Goal: Information Seeking & Learning: Learn about a topic

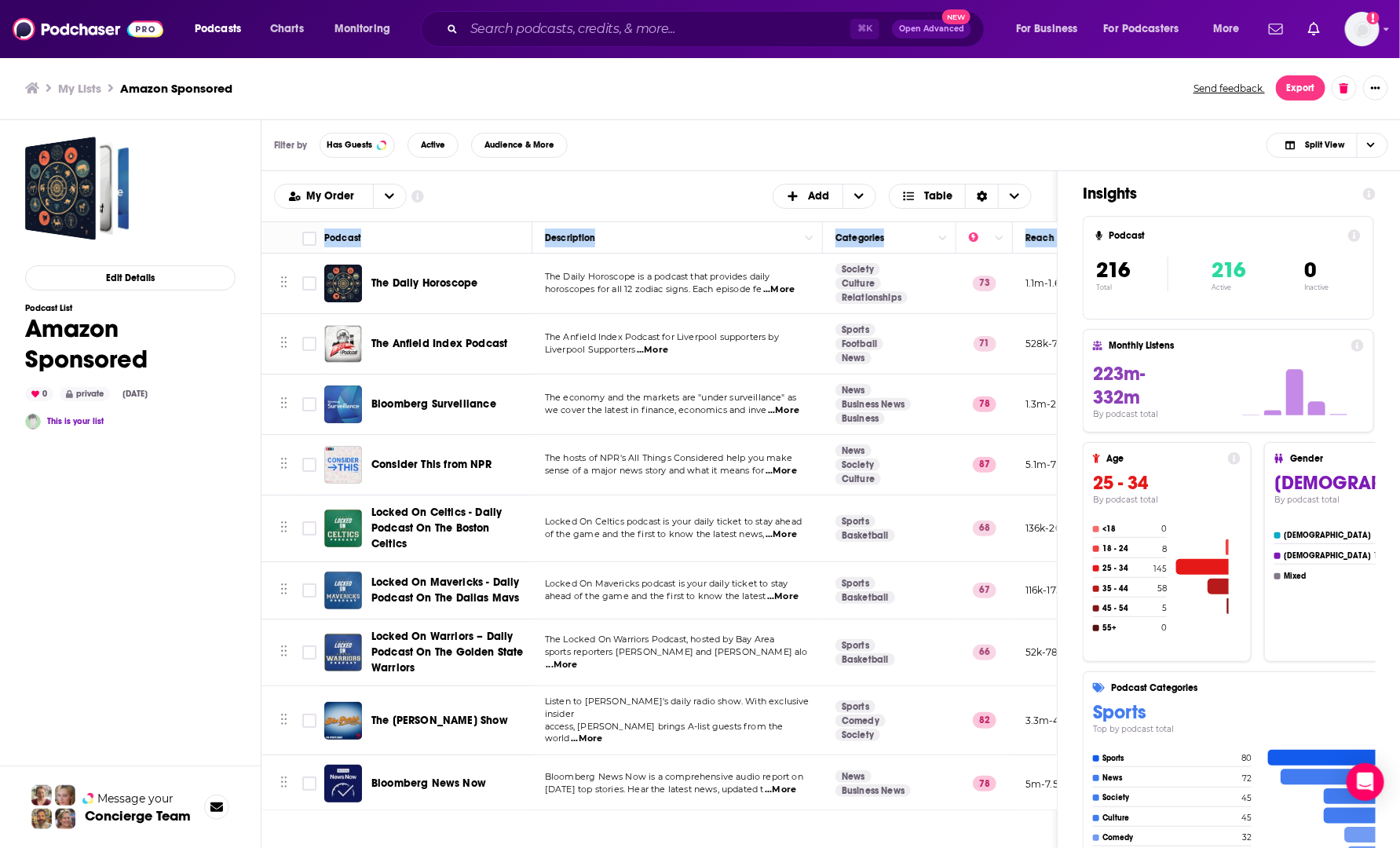
scroll to position [12371, 687]
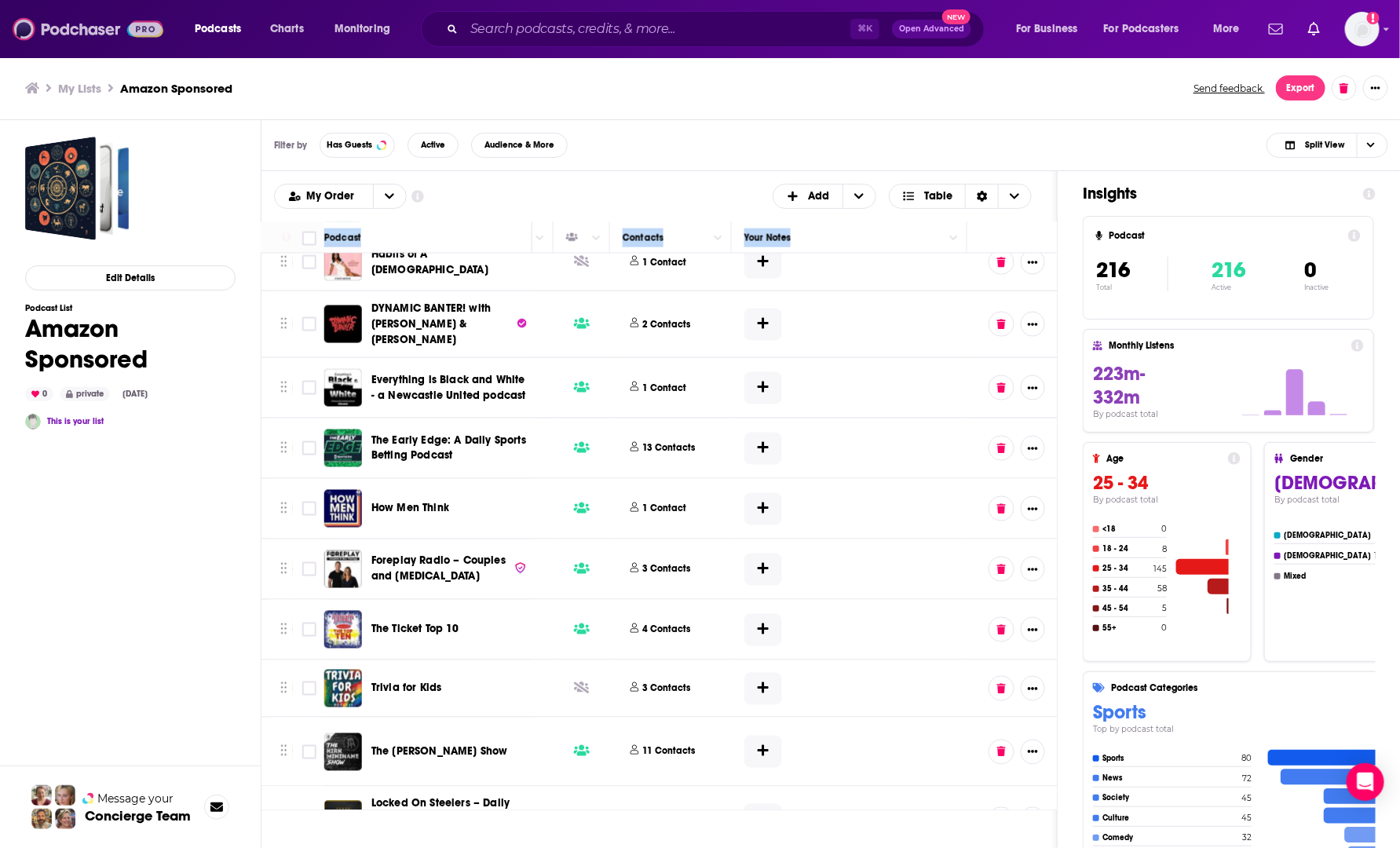
click at [80, 27] on img at bounding box center [88, 29] width 151 height 30
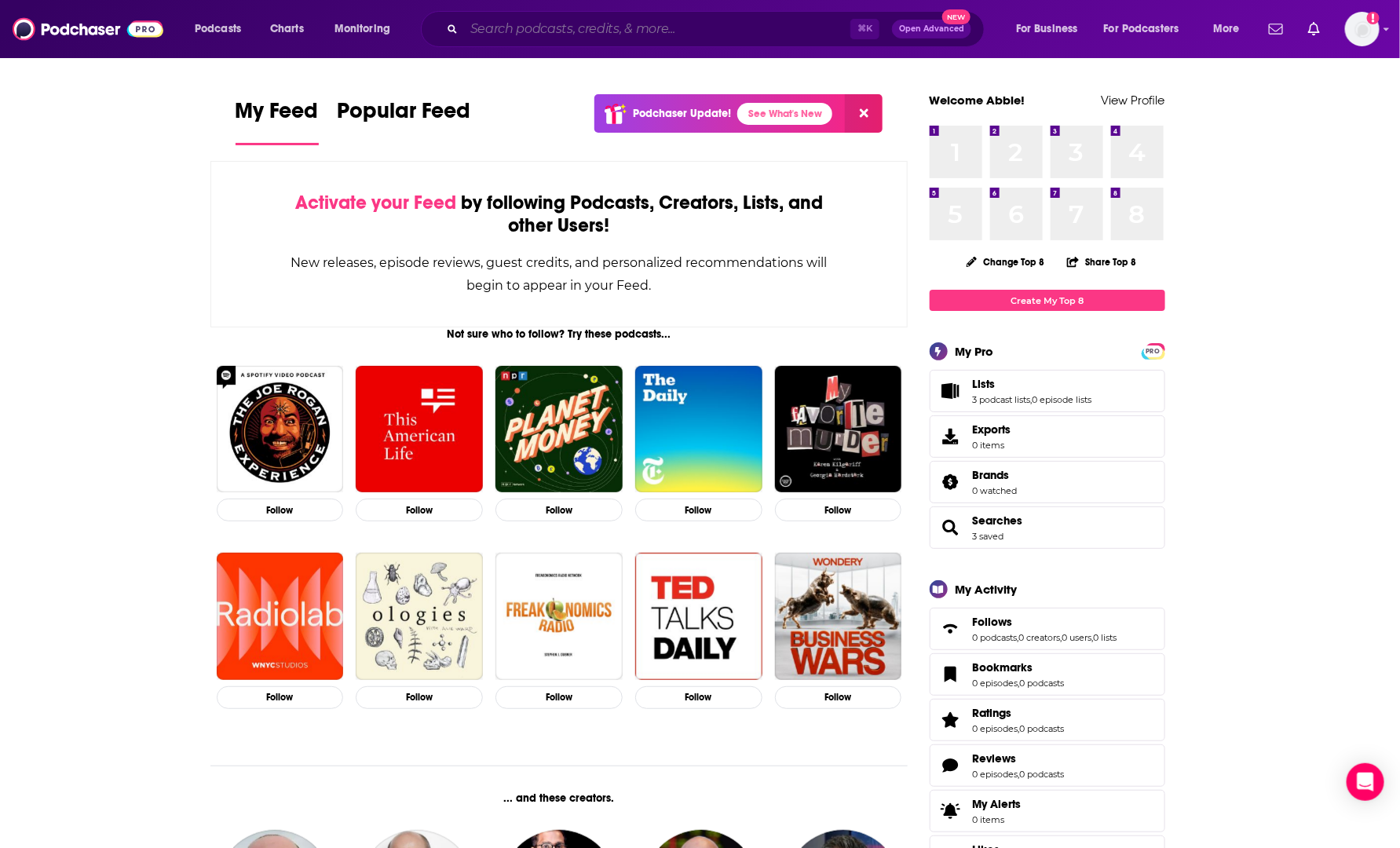
click at [645, 26] on input "Search podcasts, credits, & more..." at bounding box center [657, 29] width 387 height 25
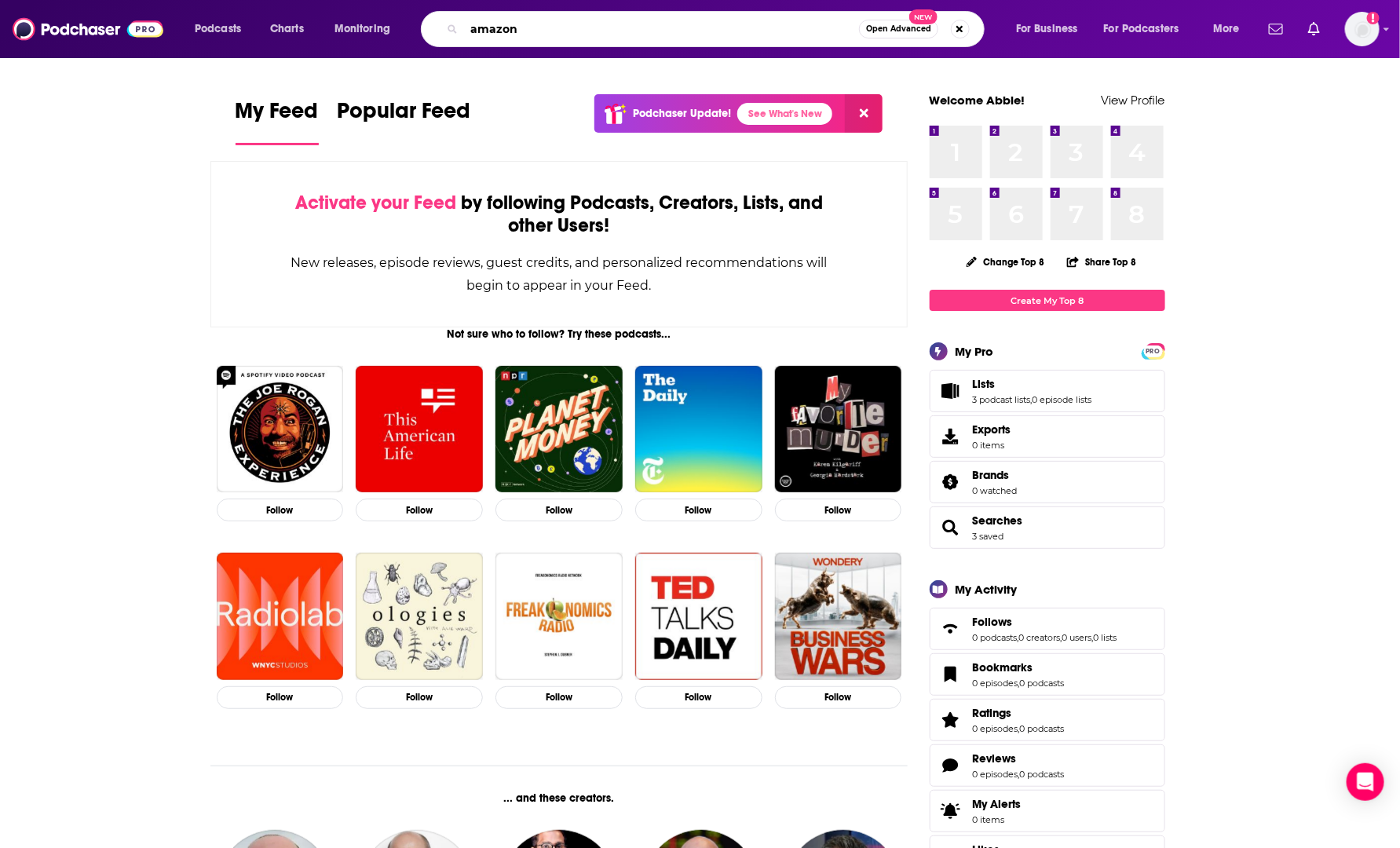
type input "amazon"
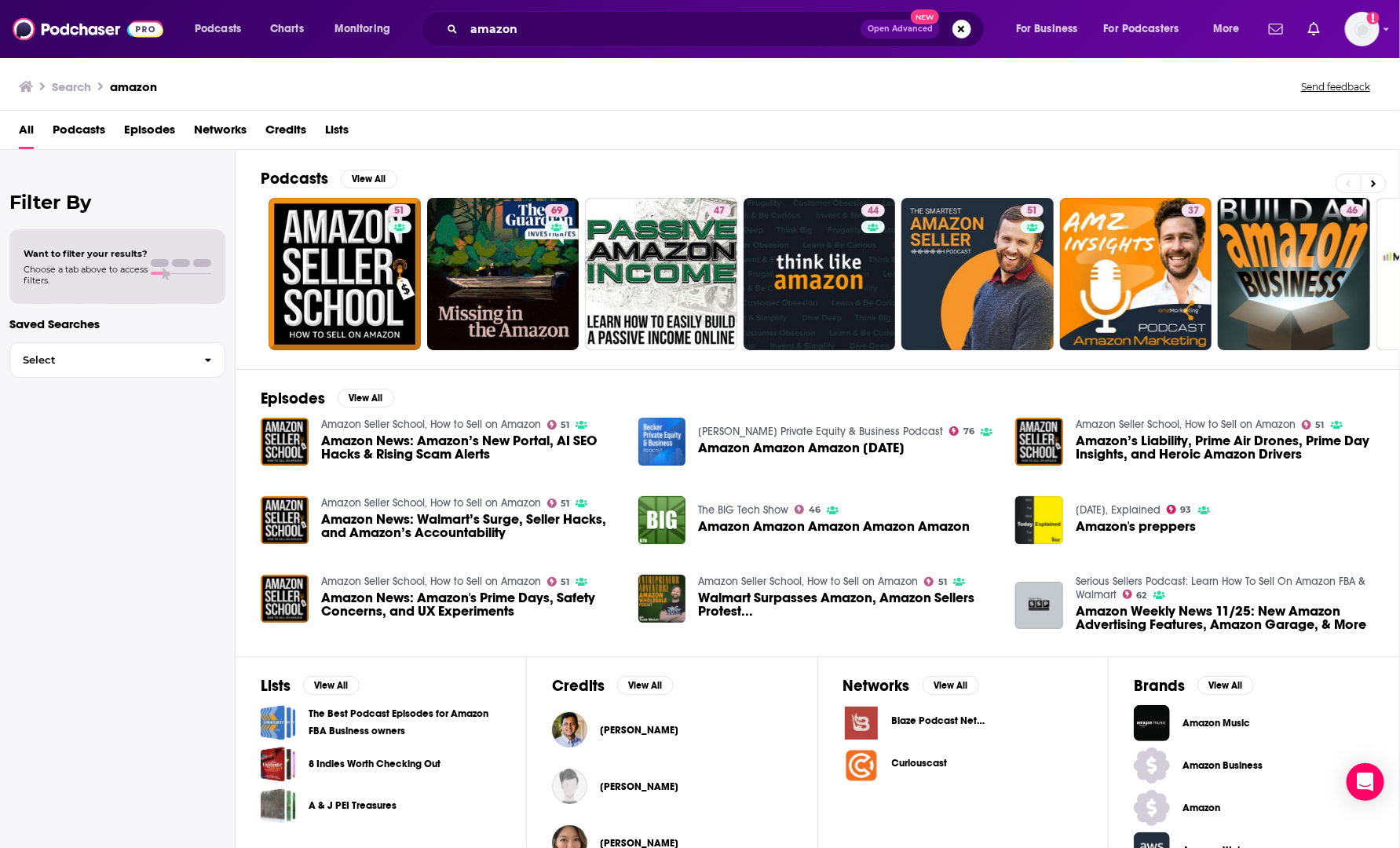
scroll to position [78, 0]
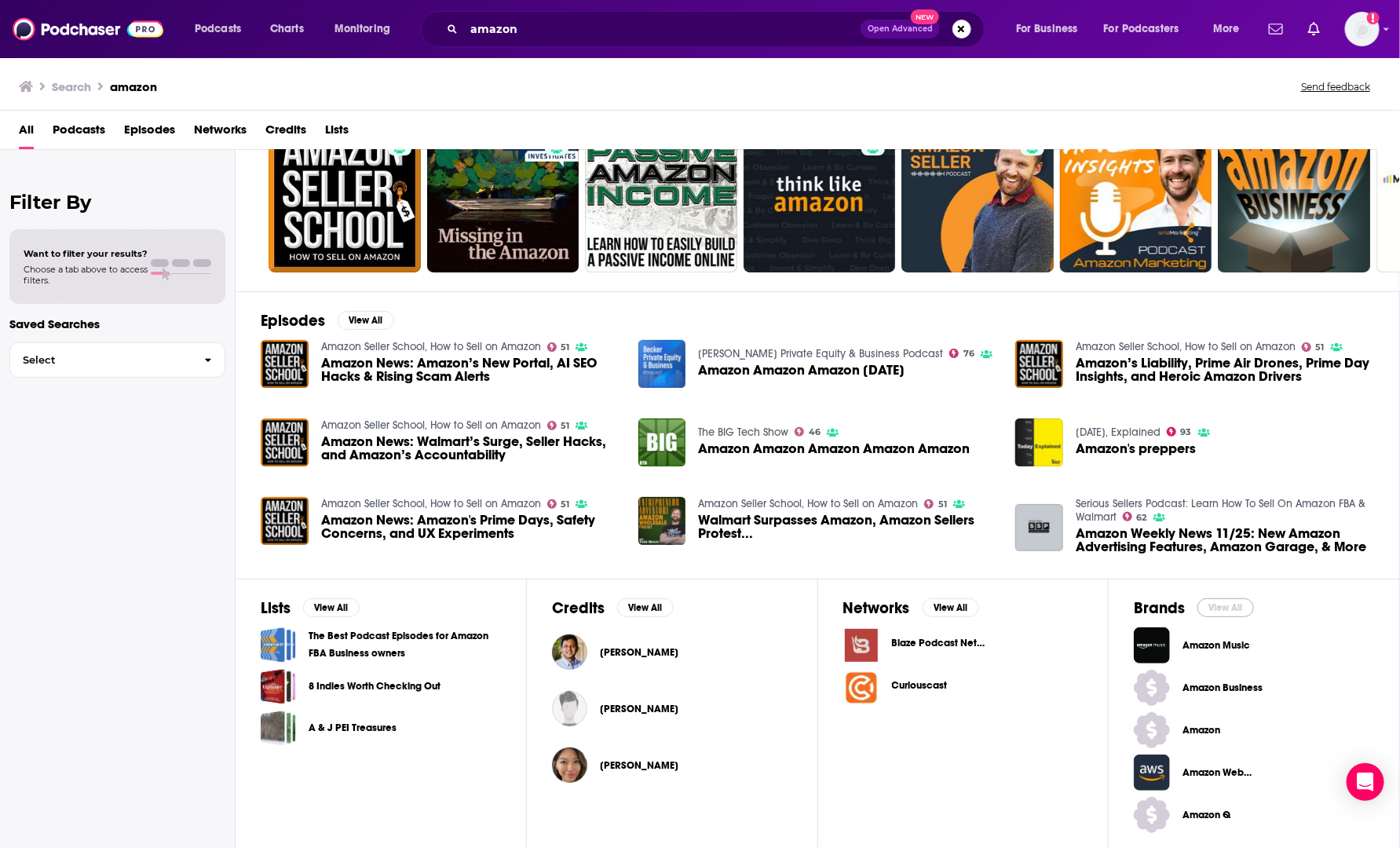
click at [1239, 605] on button "View All" at bounding box center [1226, 607] width 57 height 19
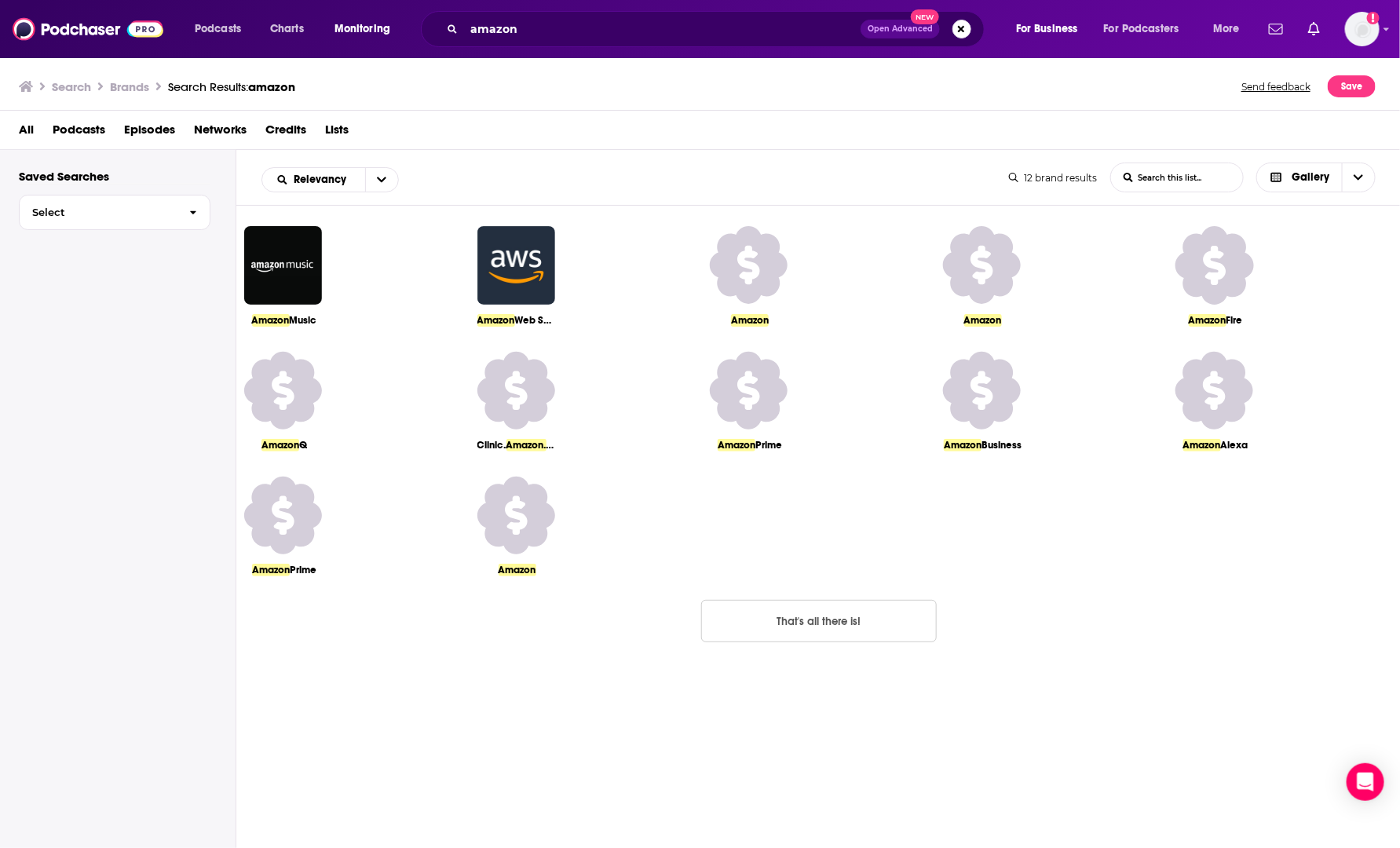
click at [545, 314] on span "Web Services" at bounding box center [546, 320] width 63 height 13
click at [288, 308] on link "Amazon Music" at bounding box center [353, 276] width 217 height 100
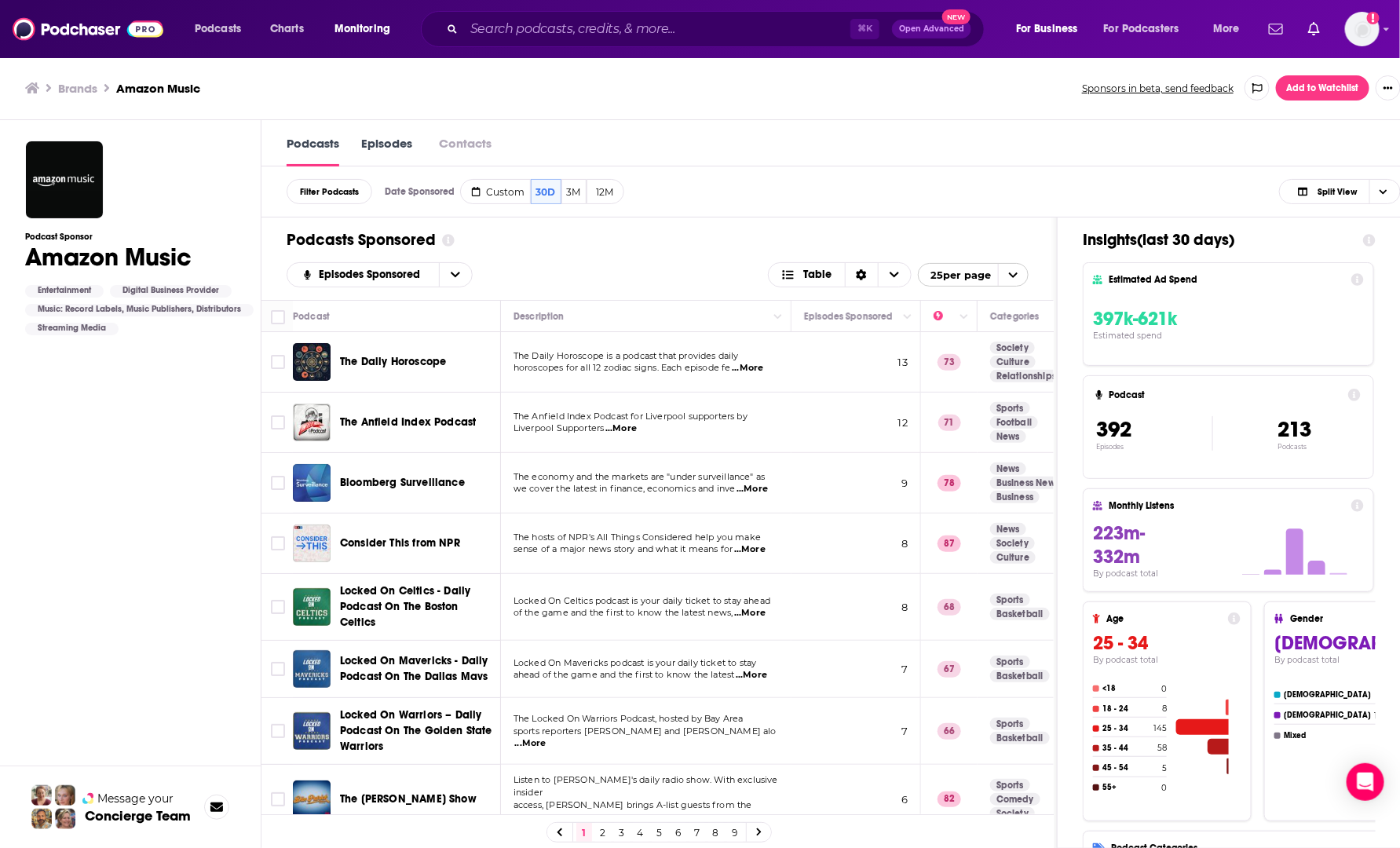
click at [1072, 233] on div "Insights ( last 30 days ) Estimated Ad Spend 397k-621k Estimated spend Podcast …" at bounding box center [1229, 555] width 343 height 676
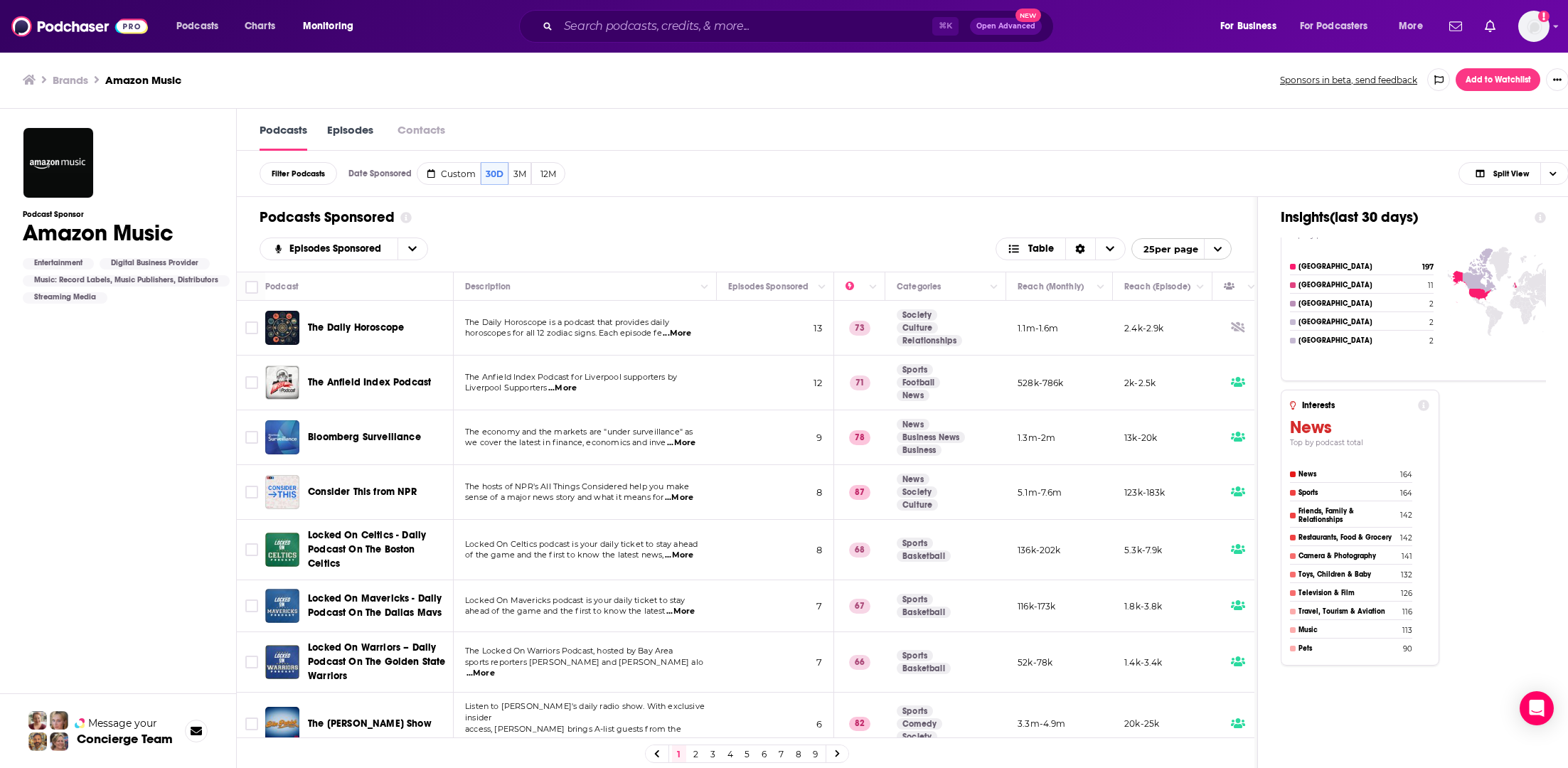
scroll to position [1215, 0]
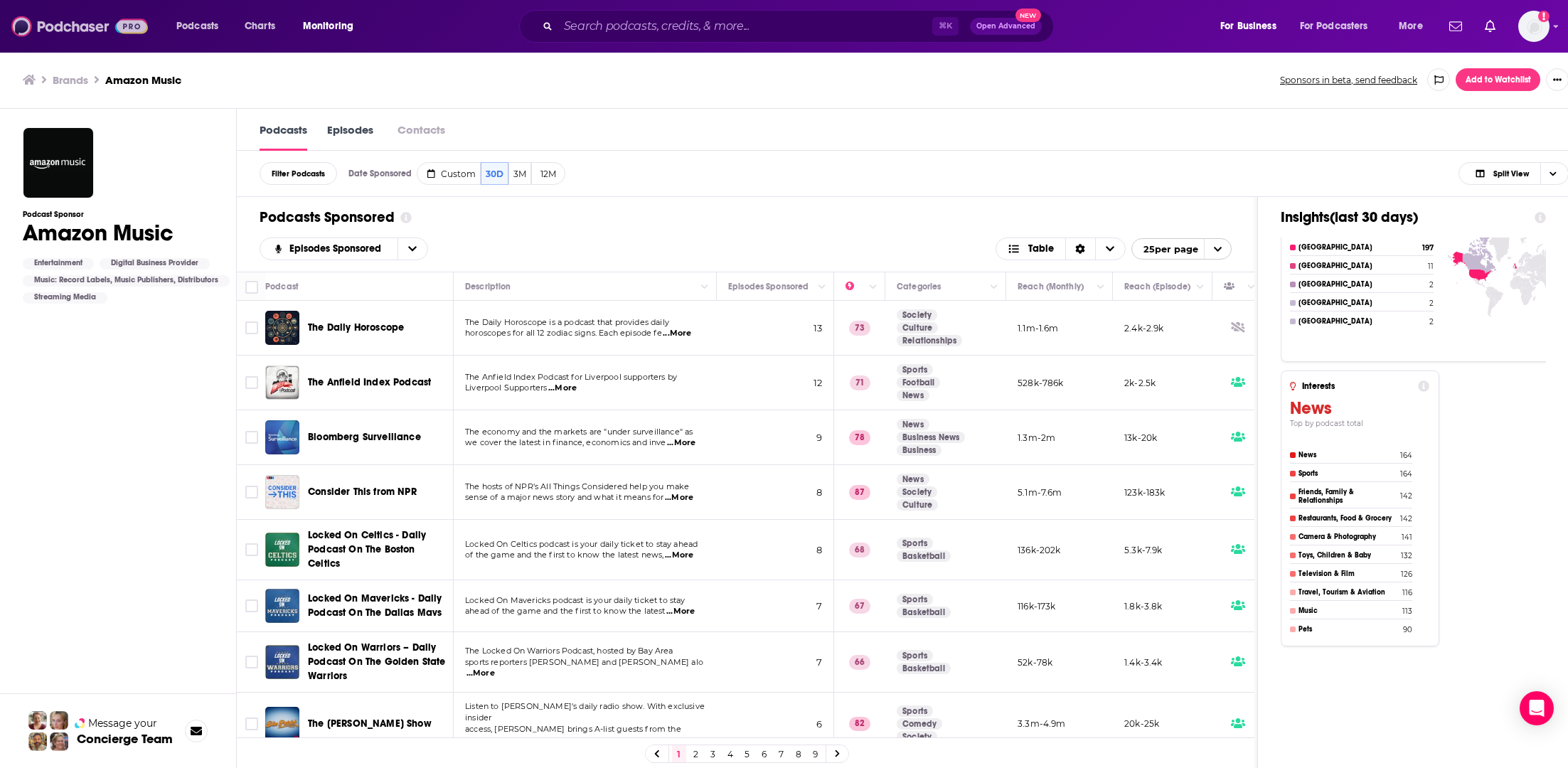
click at [84, 25] on img at bounding box center [80, 26] width 136 height 27
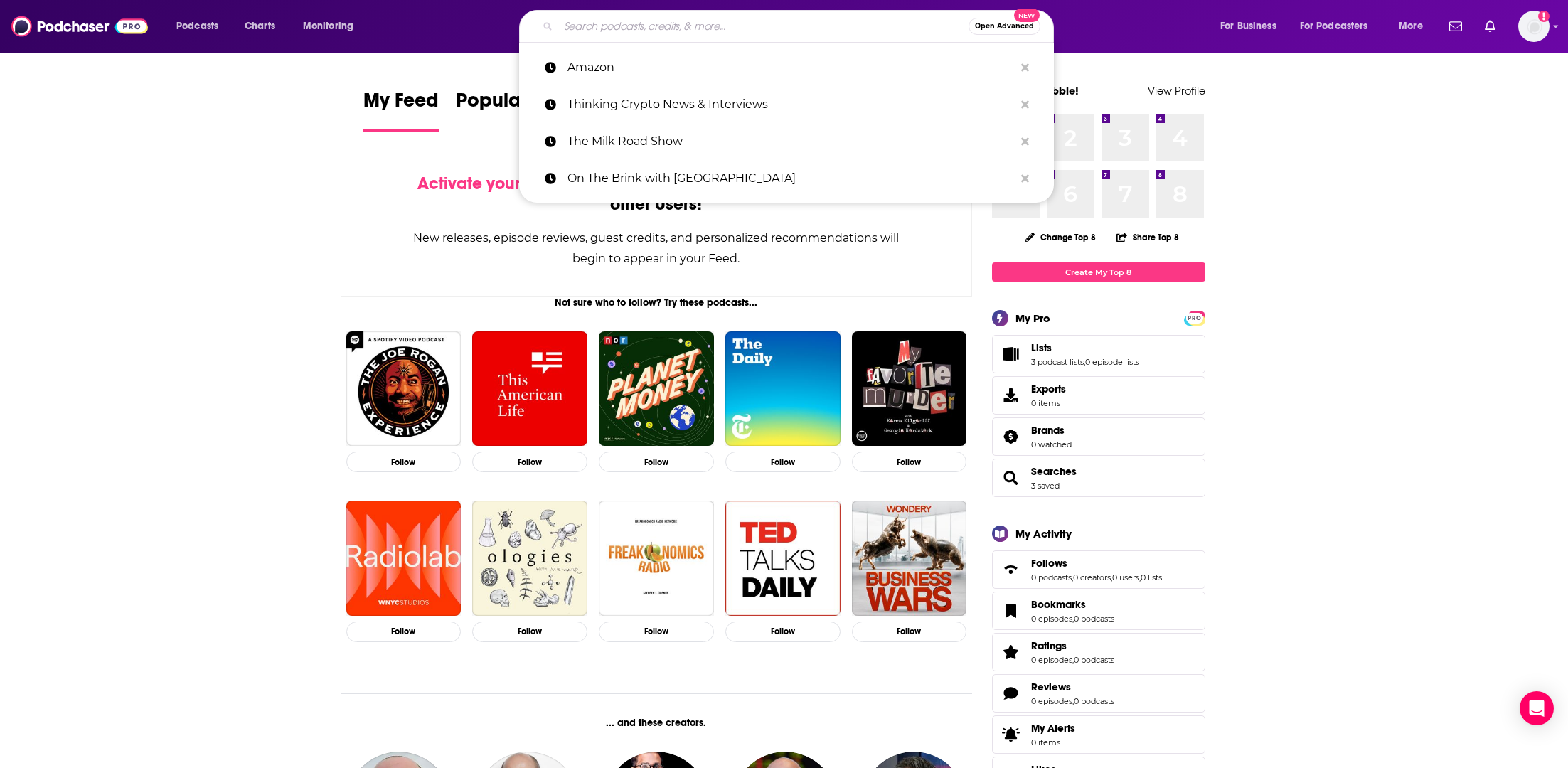
click at [754, 30] on input "Search podcasts, credits, & more..." at bounding box center [764, 26] width 411 height 23
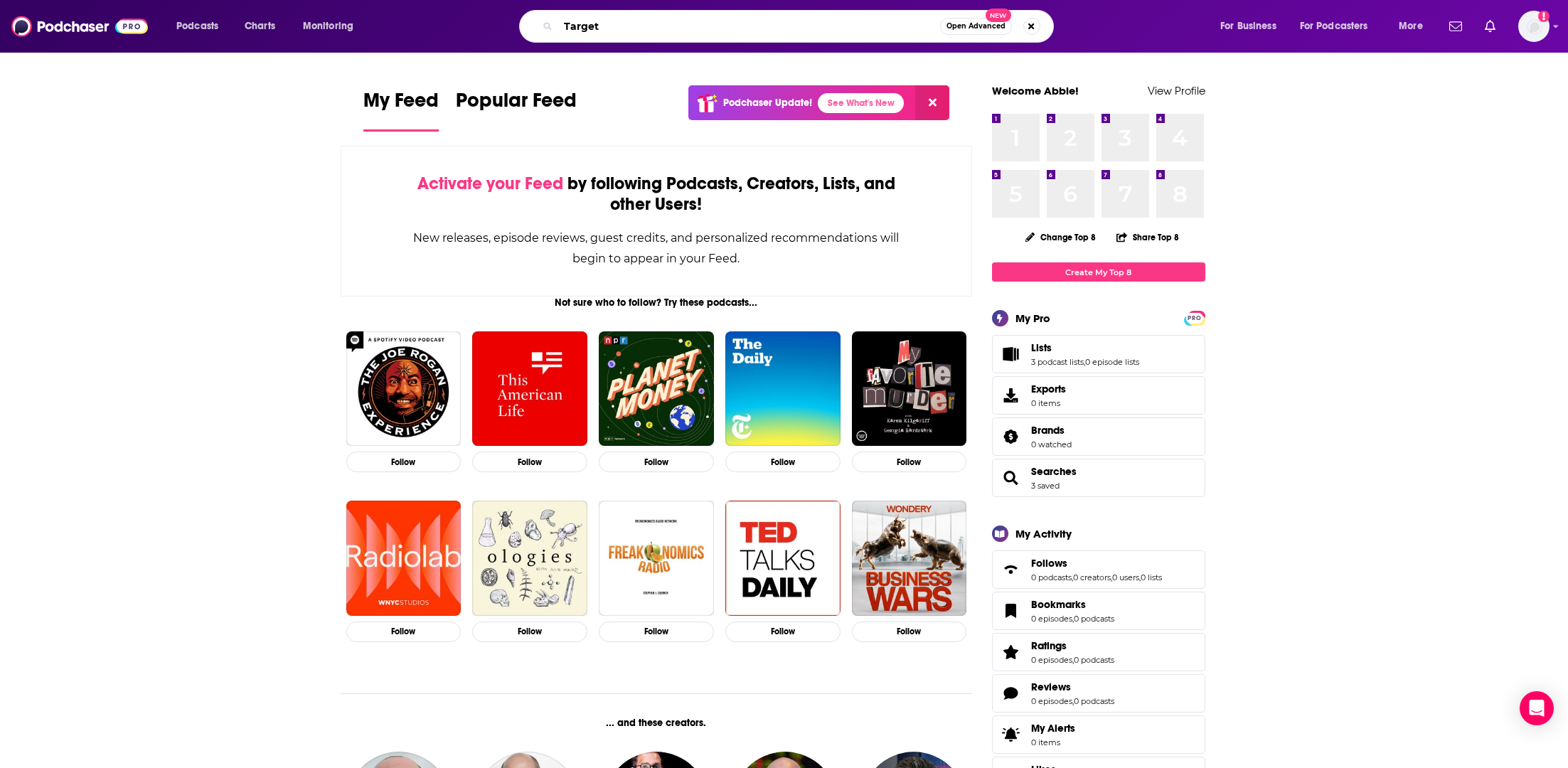
type input "Target"
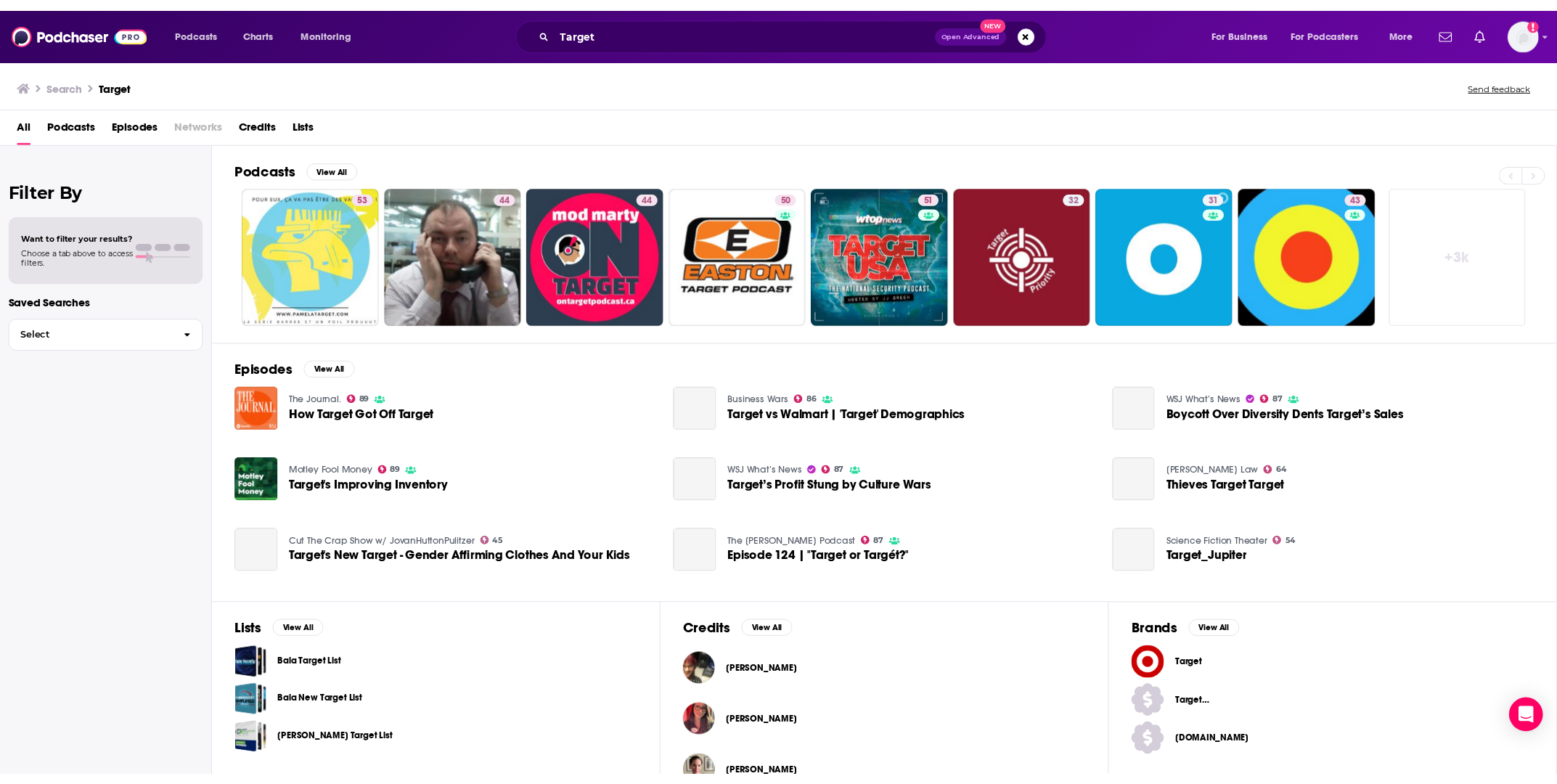
scroll to position [33, 0]
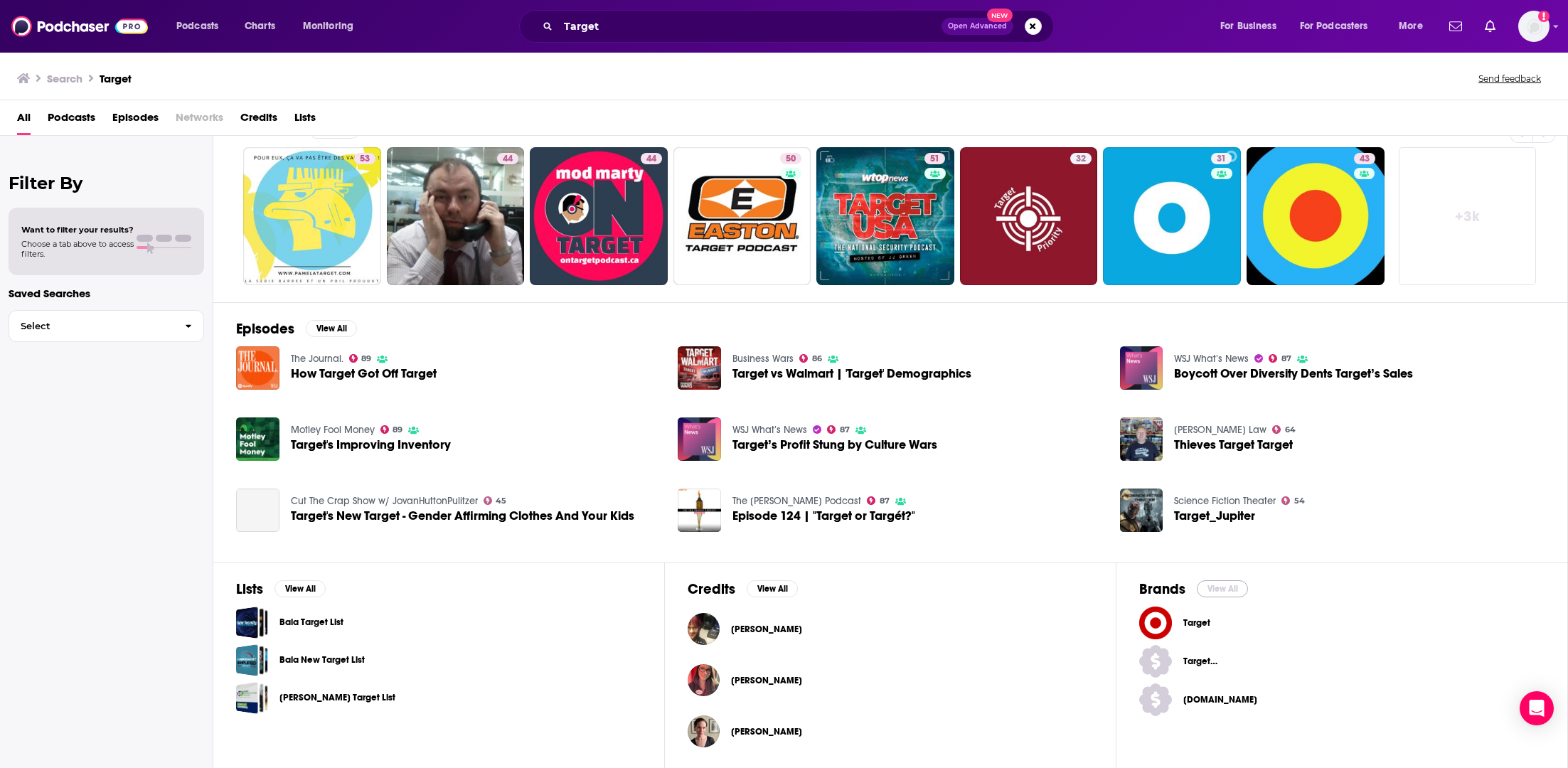
click at [1216, 590] on button "View All" at bounding box center [1222, 589] width 51 height 17
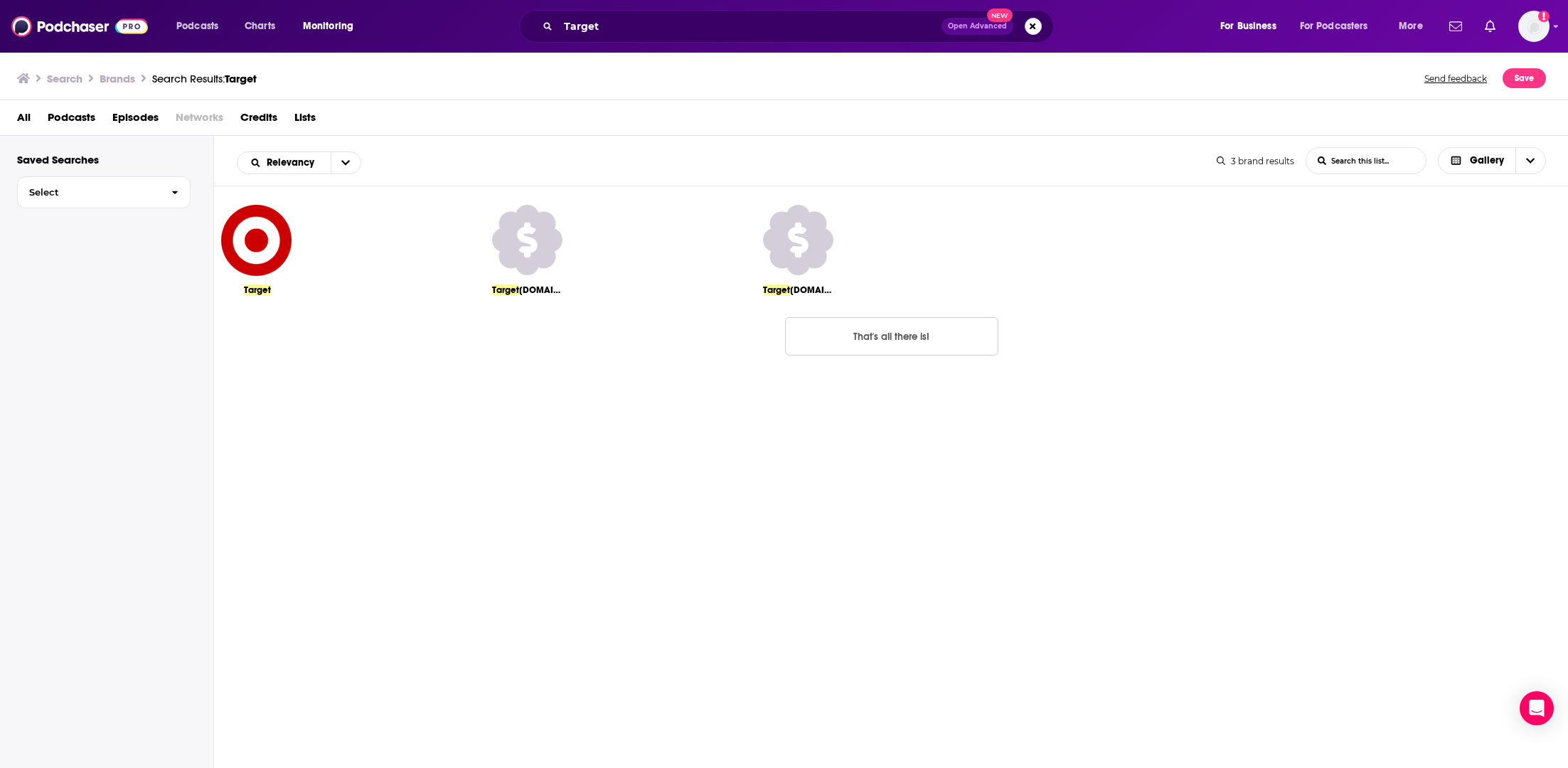
click at [263, 299] on div "Target" at bounding box center [349, 253] width 257 height 99
click at [263, 284] on span "Target" at bounding box center [257, 289] width 27 height 11
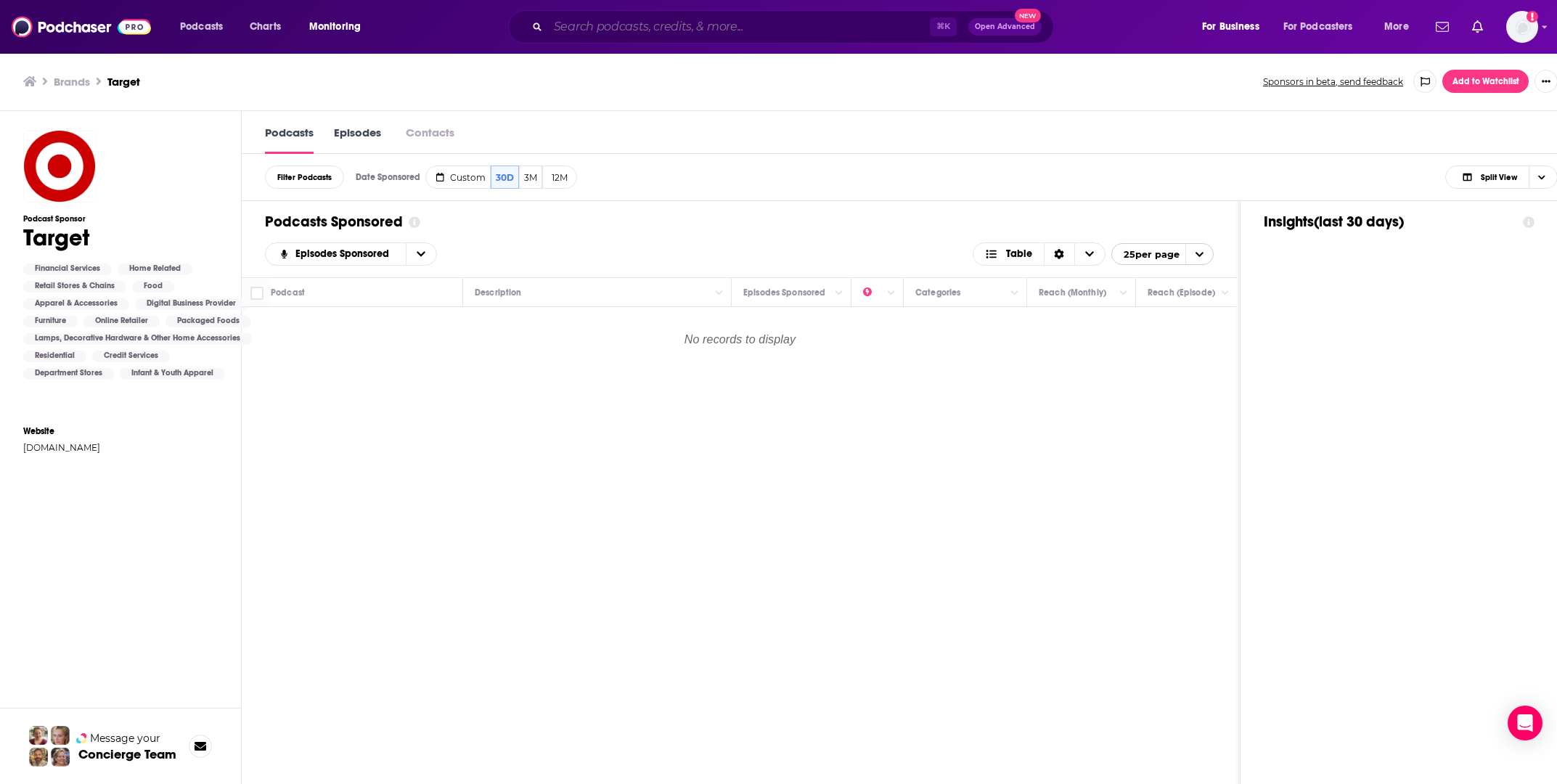
click at [639, 21] on input "Search podcasts, credits, & more..." at bounding box center [739, 27] width 382 height 23
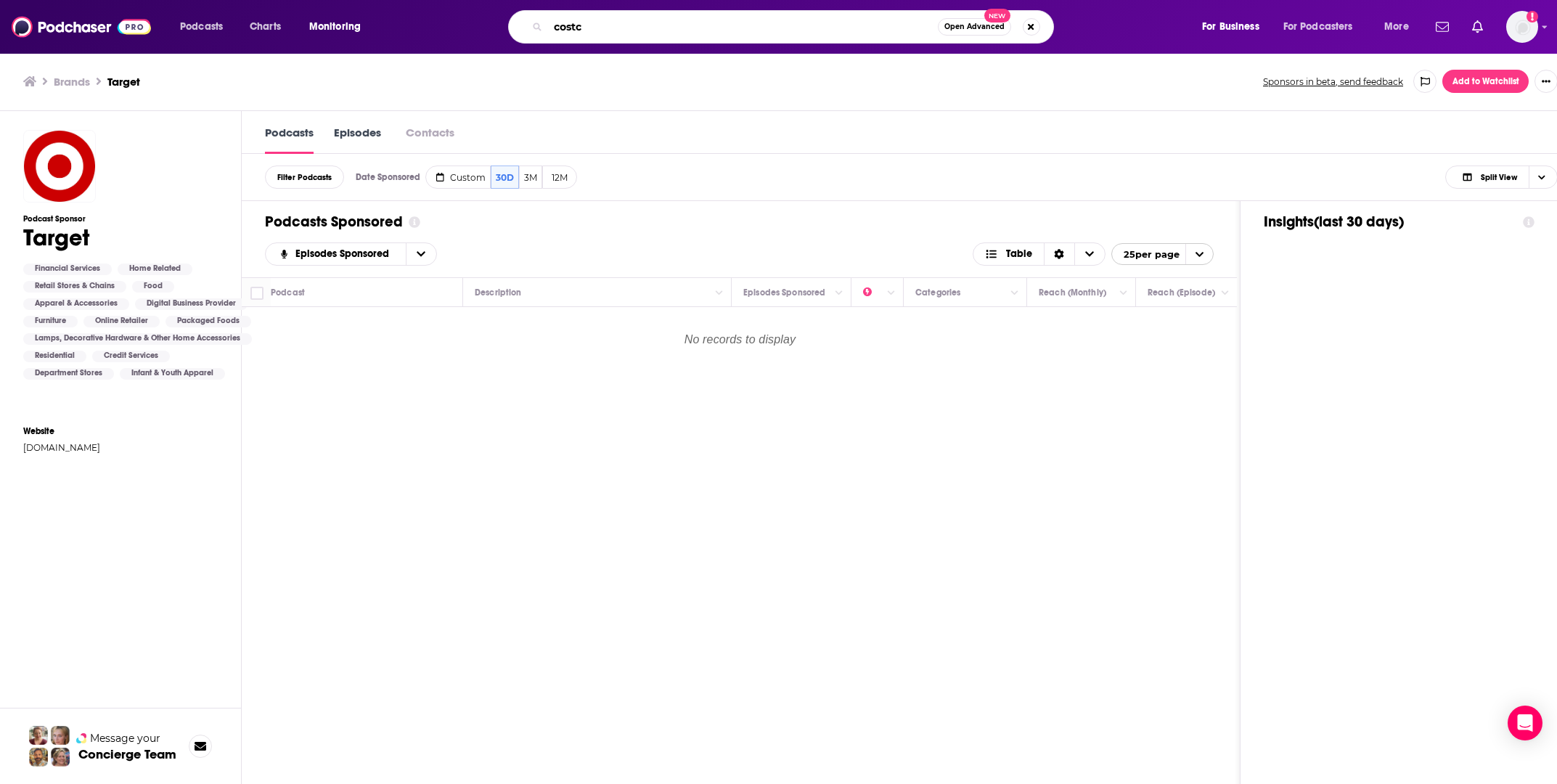
type input "costco"
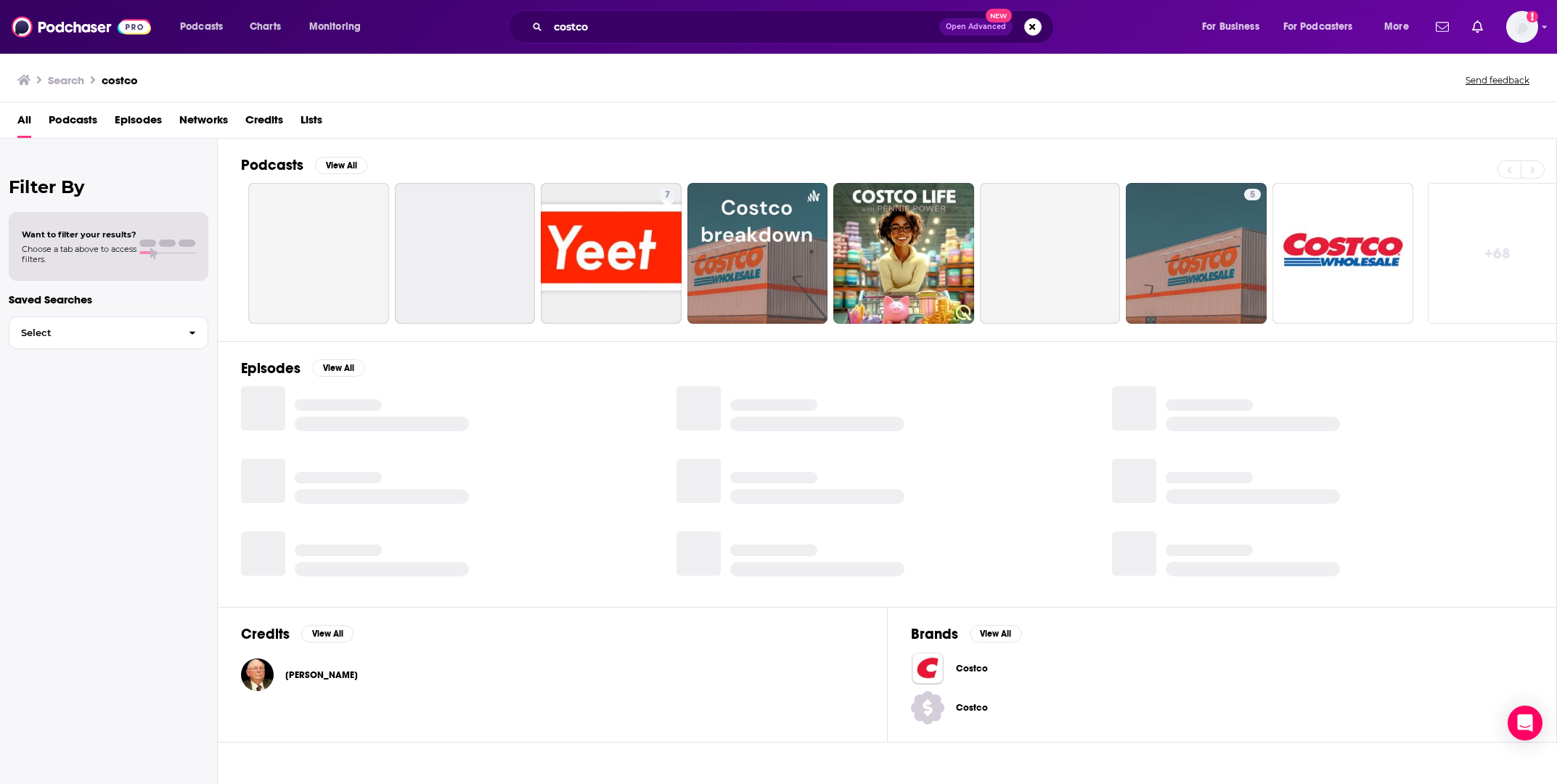
click at [933, 663] on img at bounding box center [927, 668] width 34 height 34
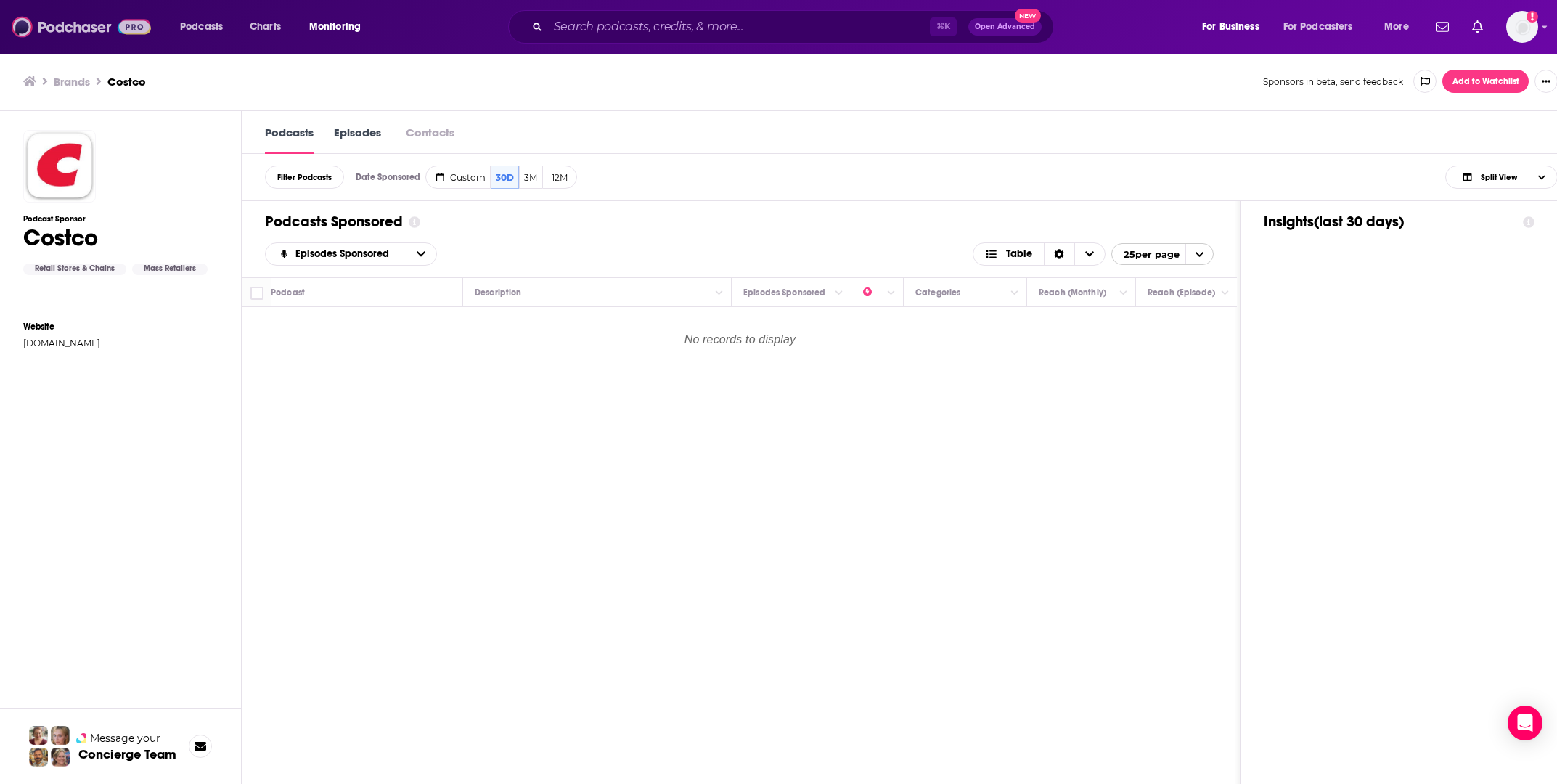
click at [57, 13] on img at bounding box center [81, 27] width 139 height 27
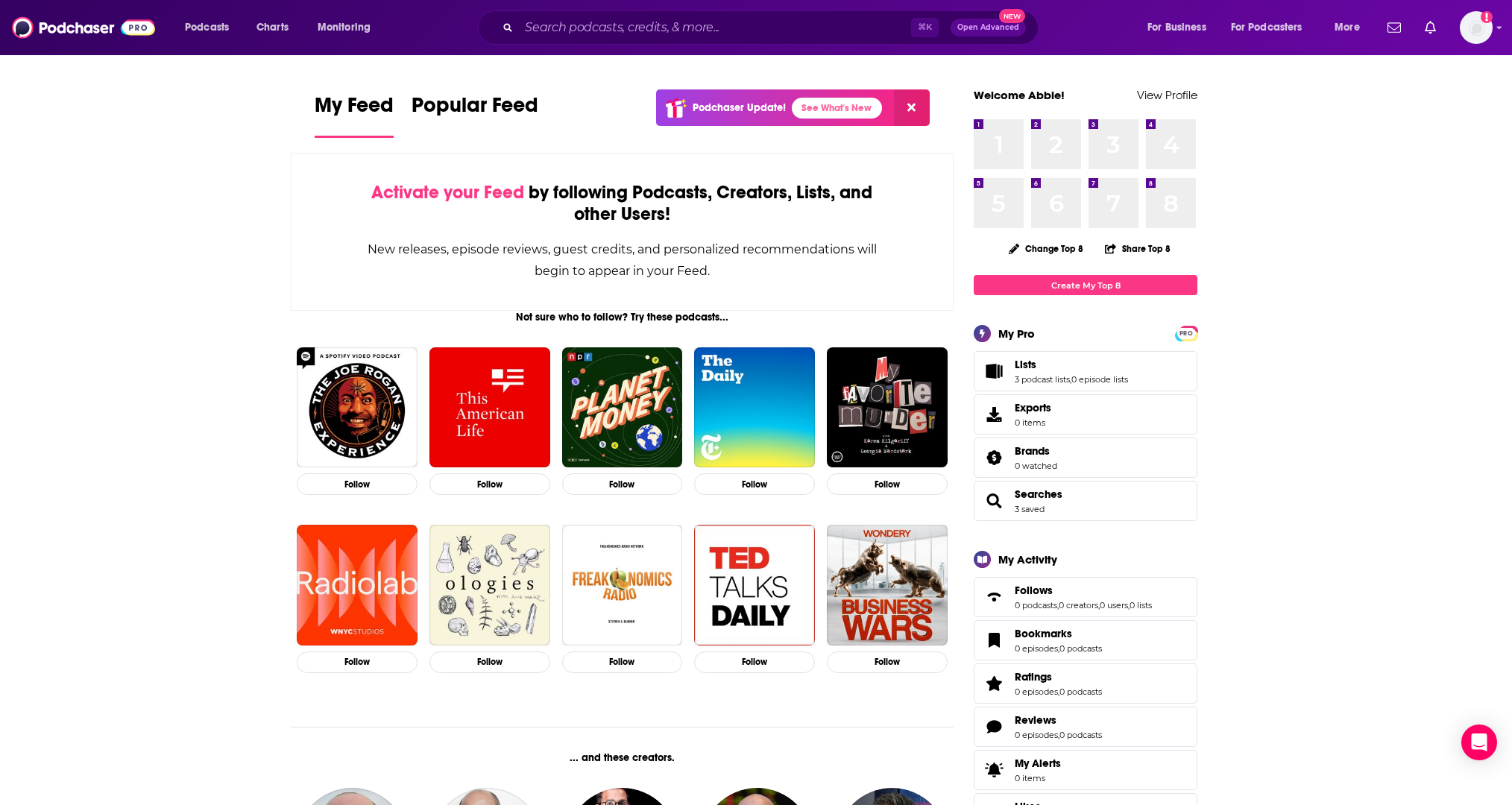
click at [584, 12] on div "⌘ K Open Advanced New" at bounding box center [758, 27] width 560 height 35
click at [584, 36] on input "Search podcasts, credits, & more..." at bounding box center [715, 27] width 392 height 24
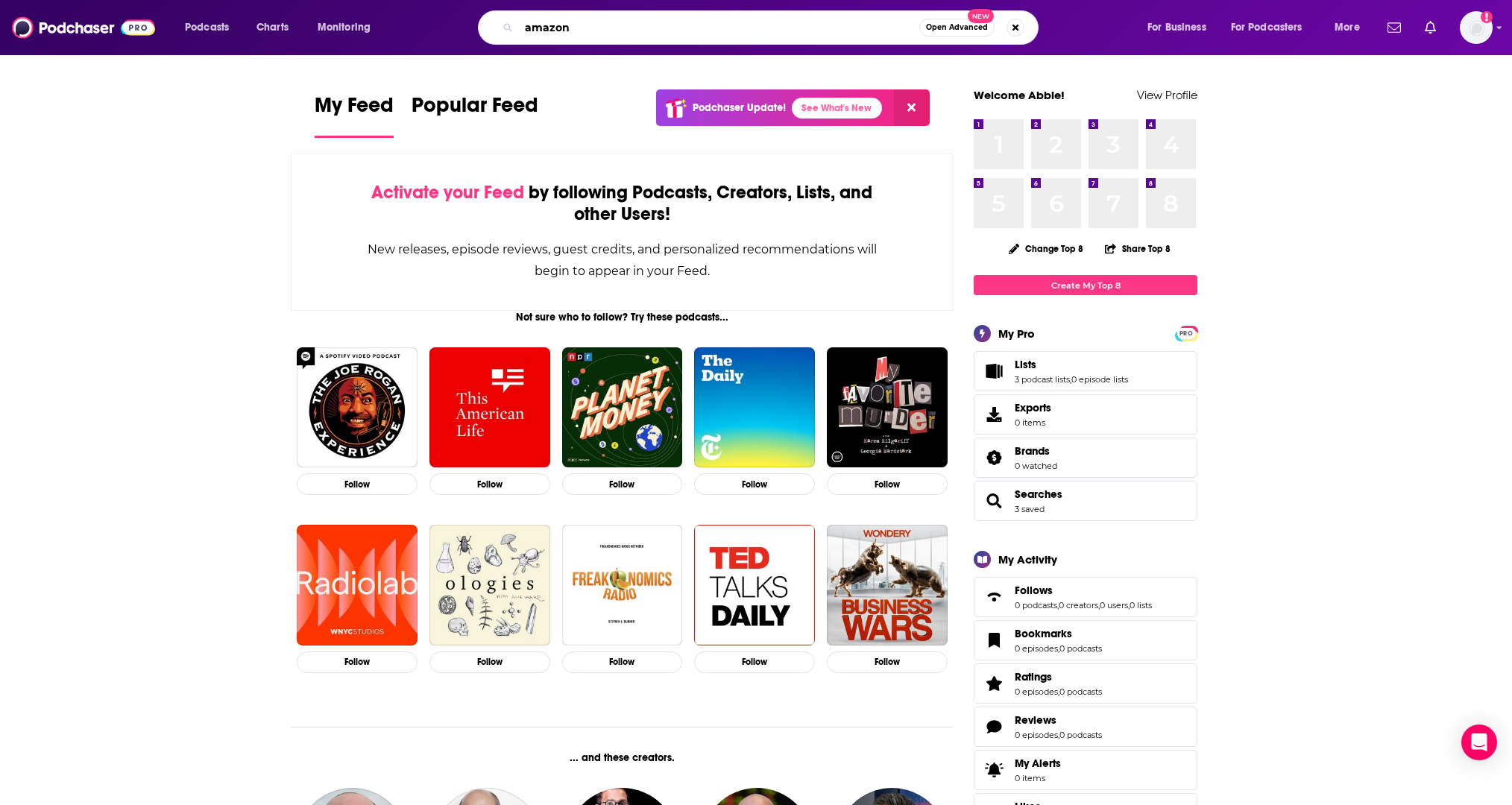
type input "amazon"
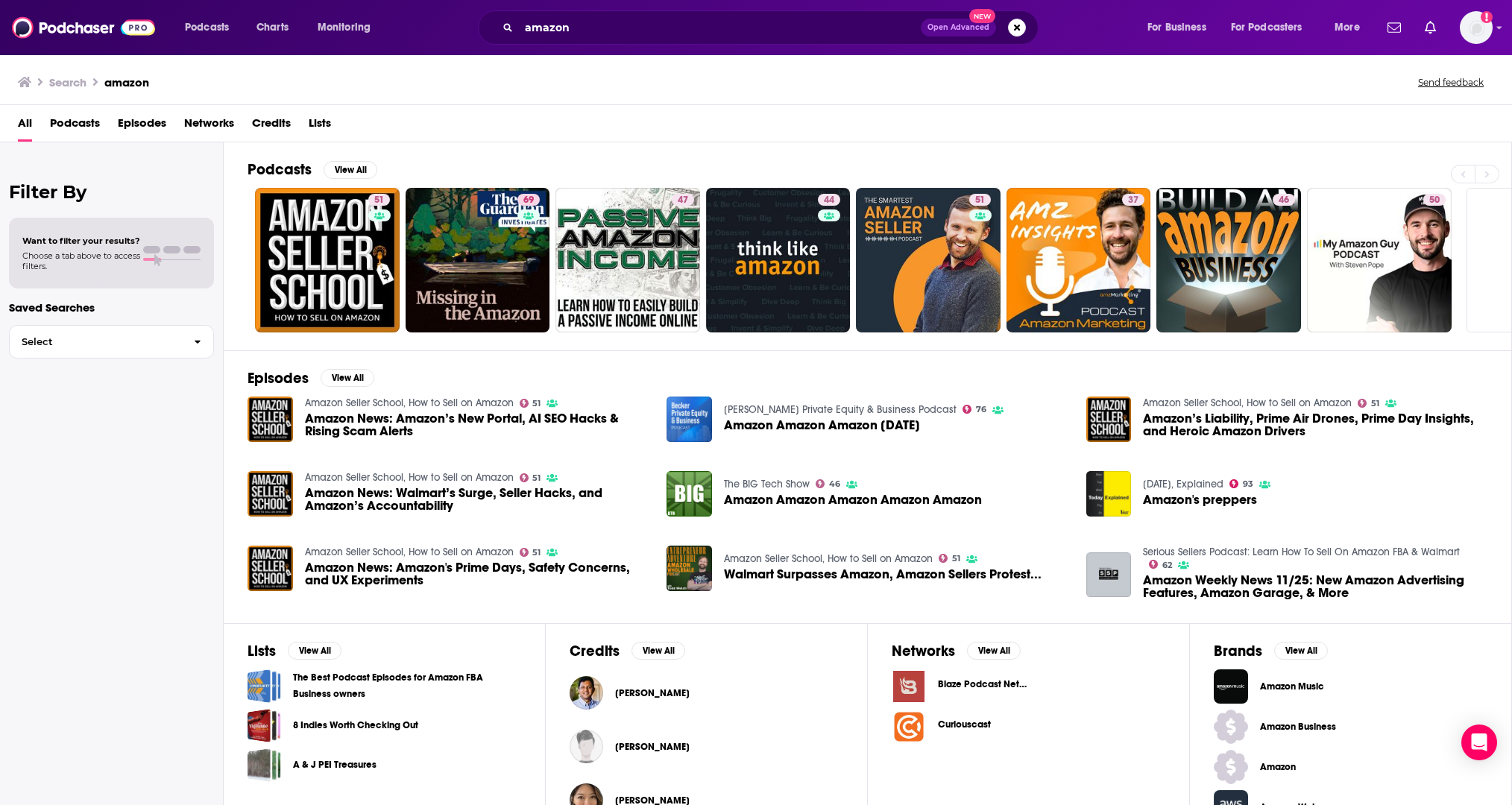
scroll to position [74, 0]
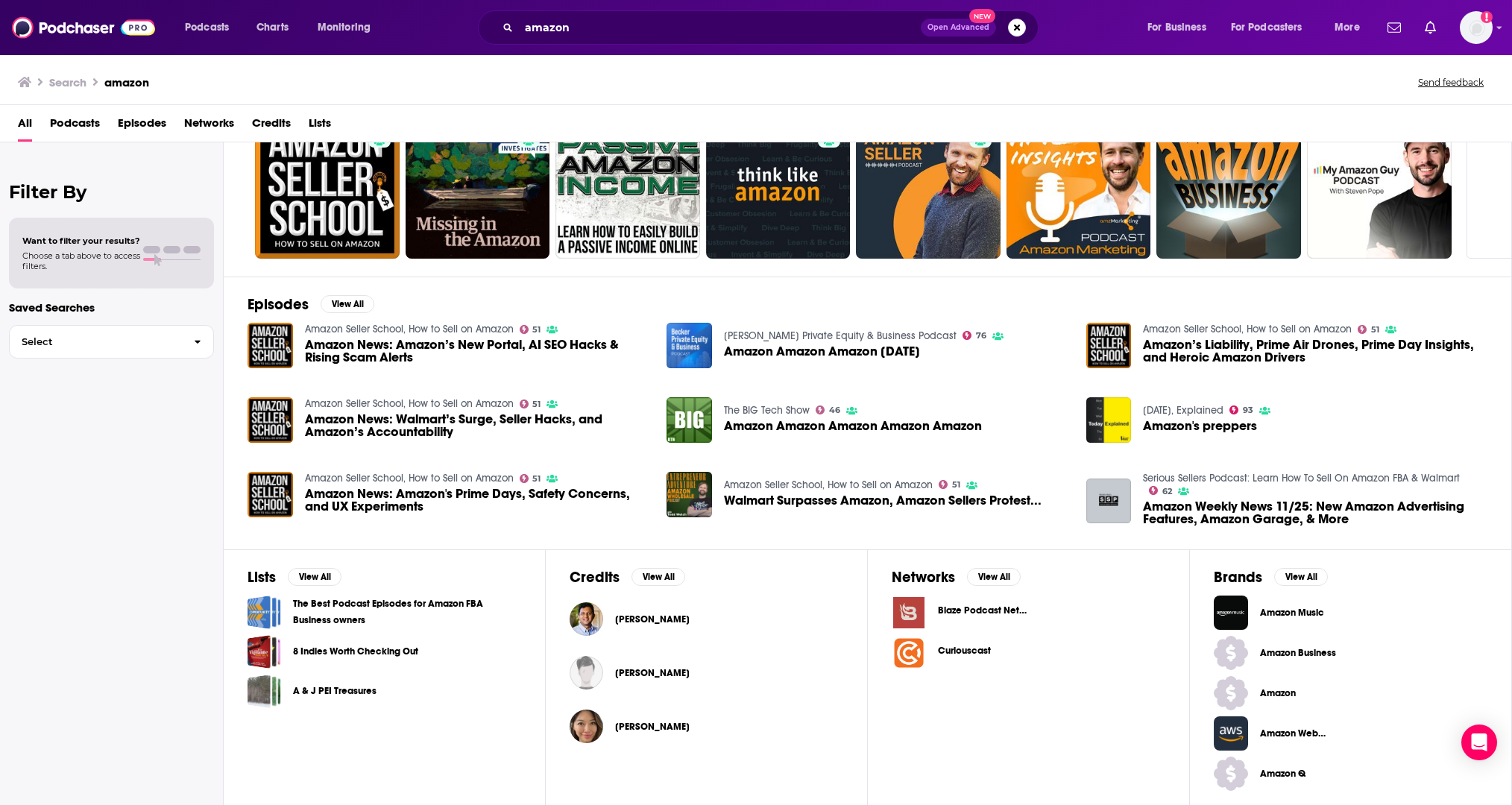
click at [1312, 607] on span "Amazon Music" at bounding box center [1304, 612] width 88 height 12
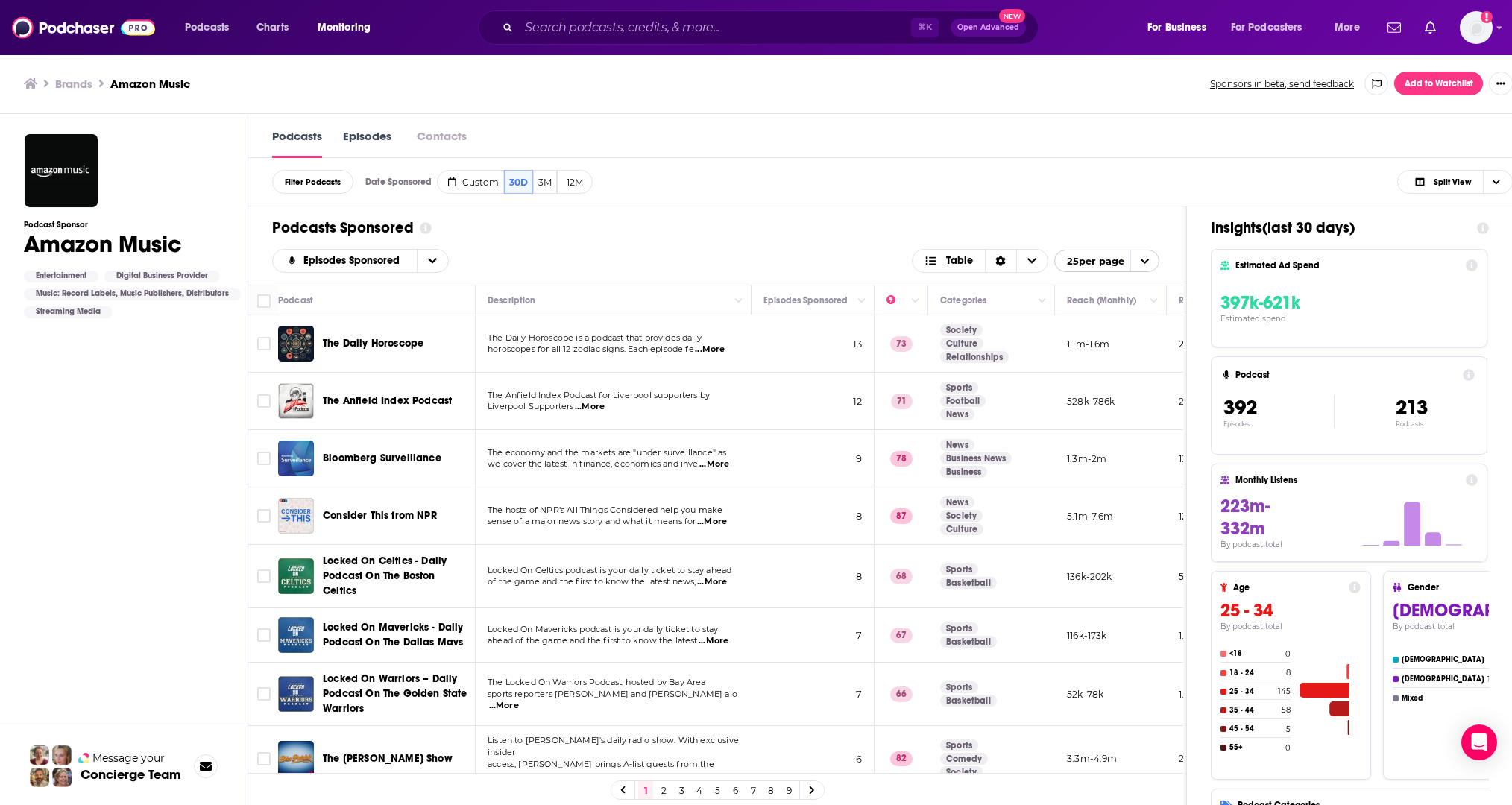
click at [890, 239] on div "Podcasts Sponsored Episodes Sponsored Table 25 per page" at bounding box center [715, 245] width 935 height 78
click at [347, 129] on link "Episodes" at bounding box center [367, 143] width 48 height 30
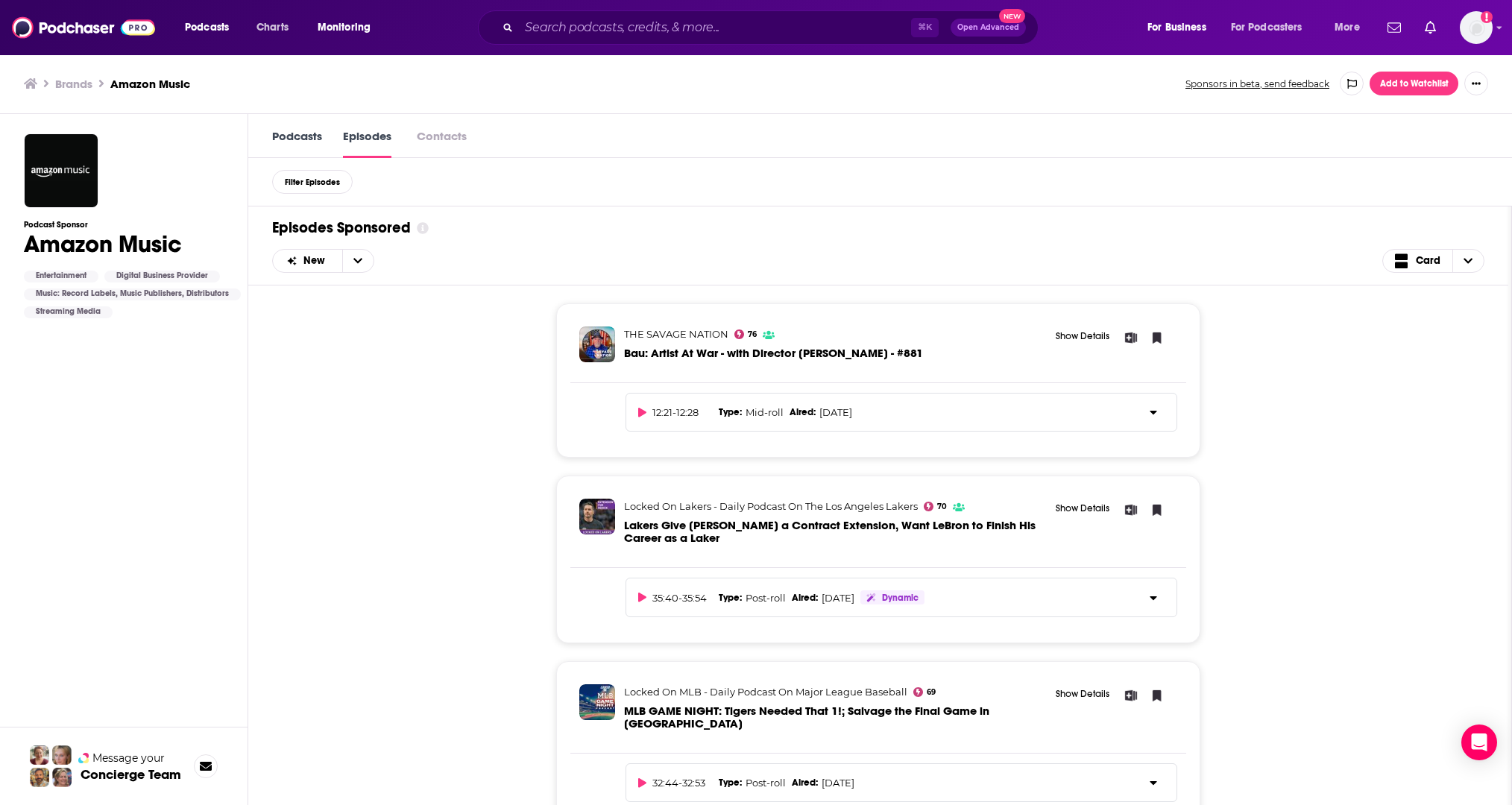
click at [424, 228] on icon at bounding box center [422, 228] width 12 height 12
click at [353, 464] on div "THE SAVAGE NATION 76 Bau: Artist At War - with Director [PERSON_NAME] - #881 Sh…" at bounding box center [878, 547] width 1212 height 522
click at [336, 179] on span "Filter Episodes" at bounding box center [312, 182] width 55 height 8
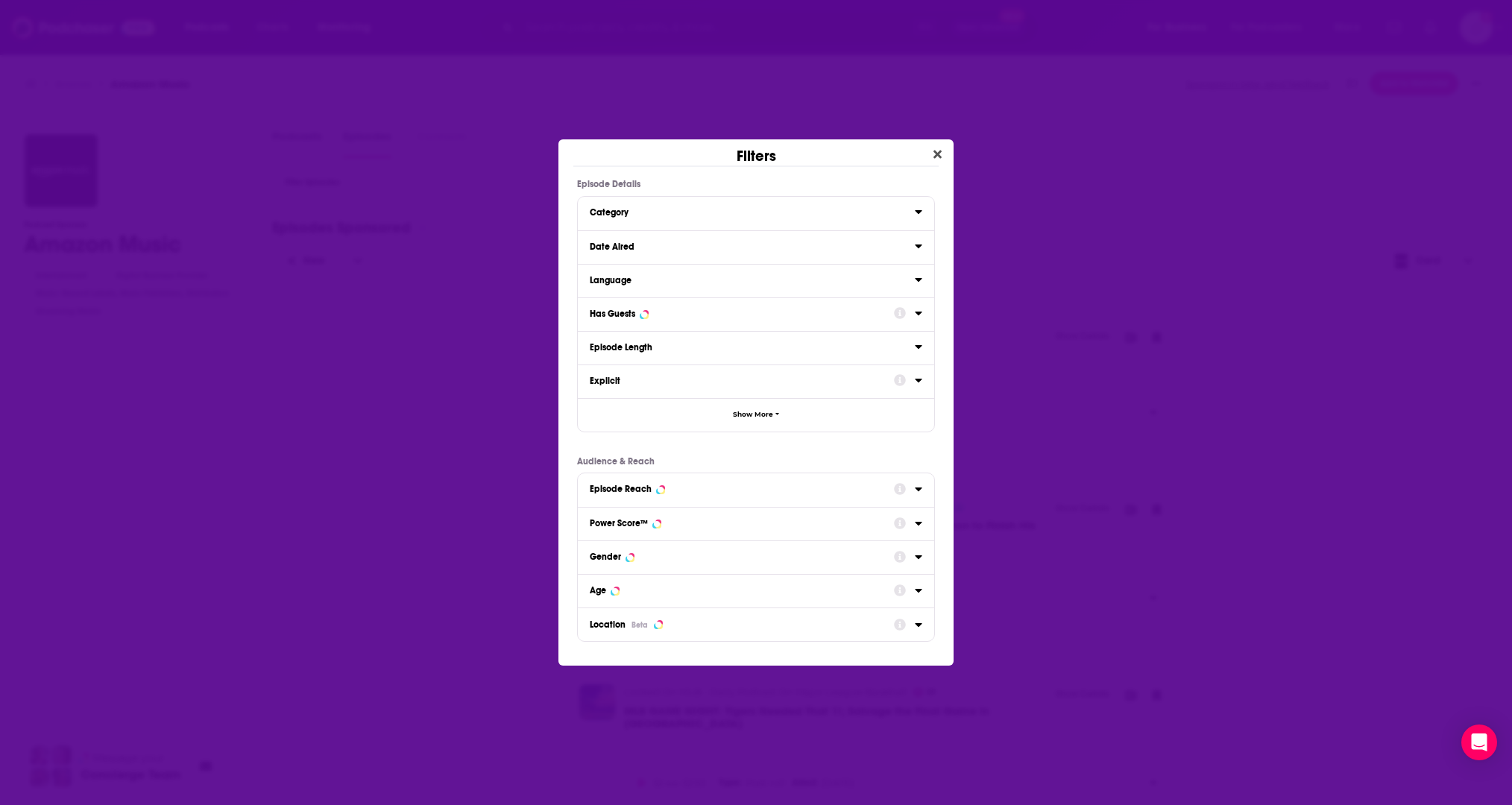
click at [803, 327] on div "Has Guests" at bounding box center [756, 314] width 357 height 34
click at [915, 315] on icon "Dialog" at bounding box center [918, 312] width 7 height 12
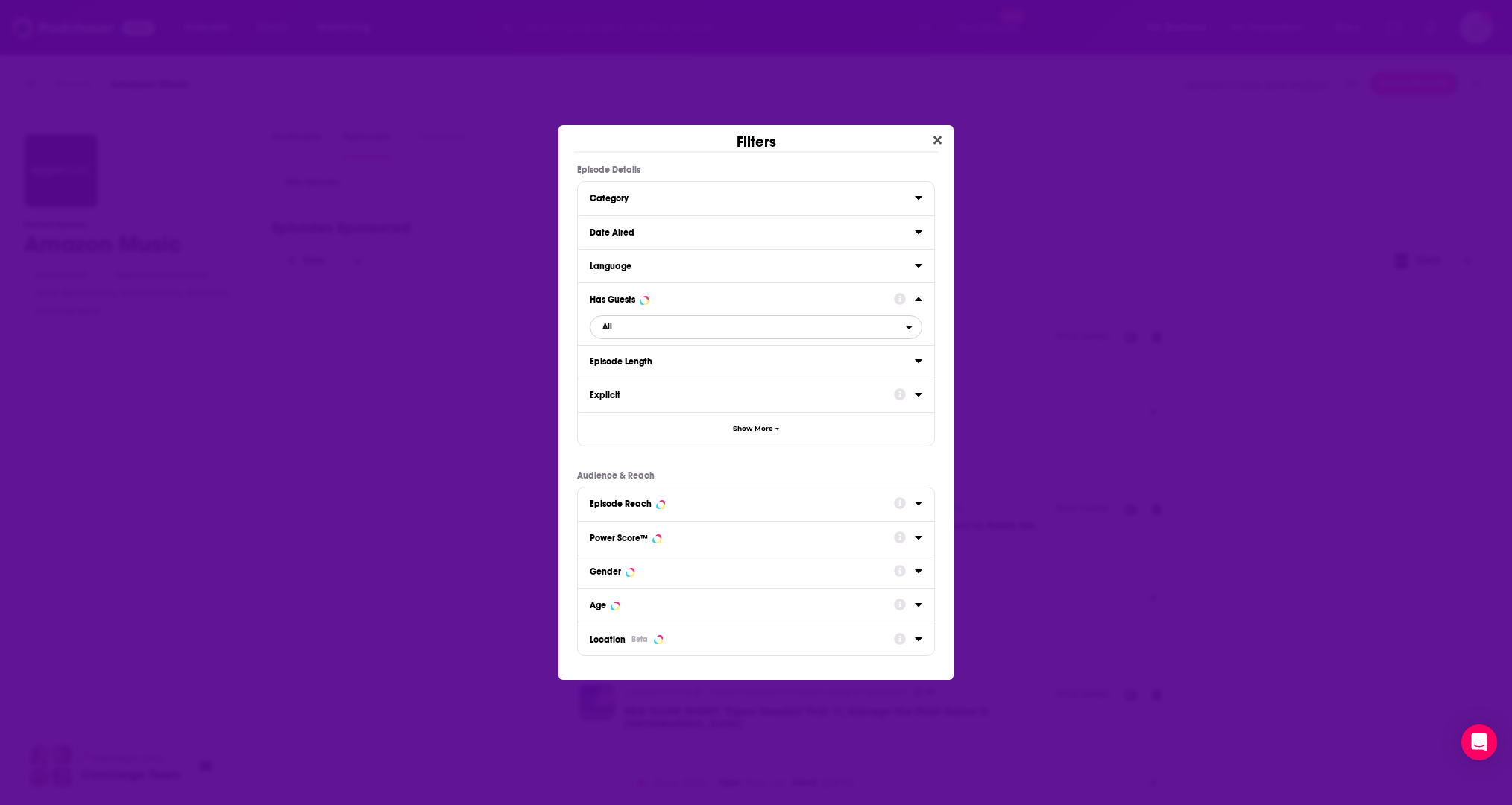
click at [759, 317] on span "All" at bounding box center [748, 327] width 316 height 19
click at [740, 390] on div "Has guests 14k" at bounding box center [756, 400] width 332 height 25
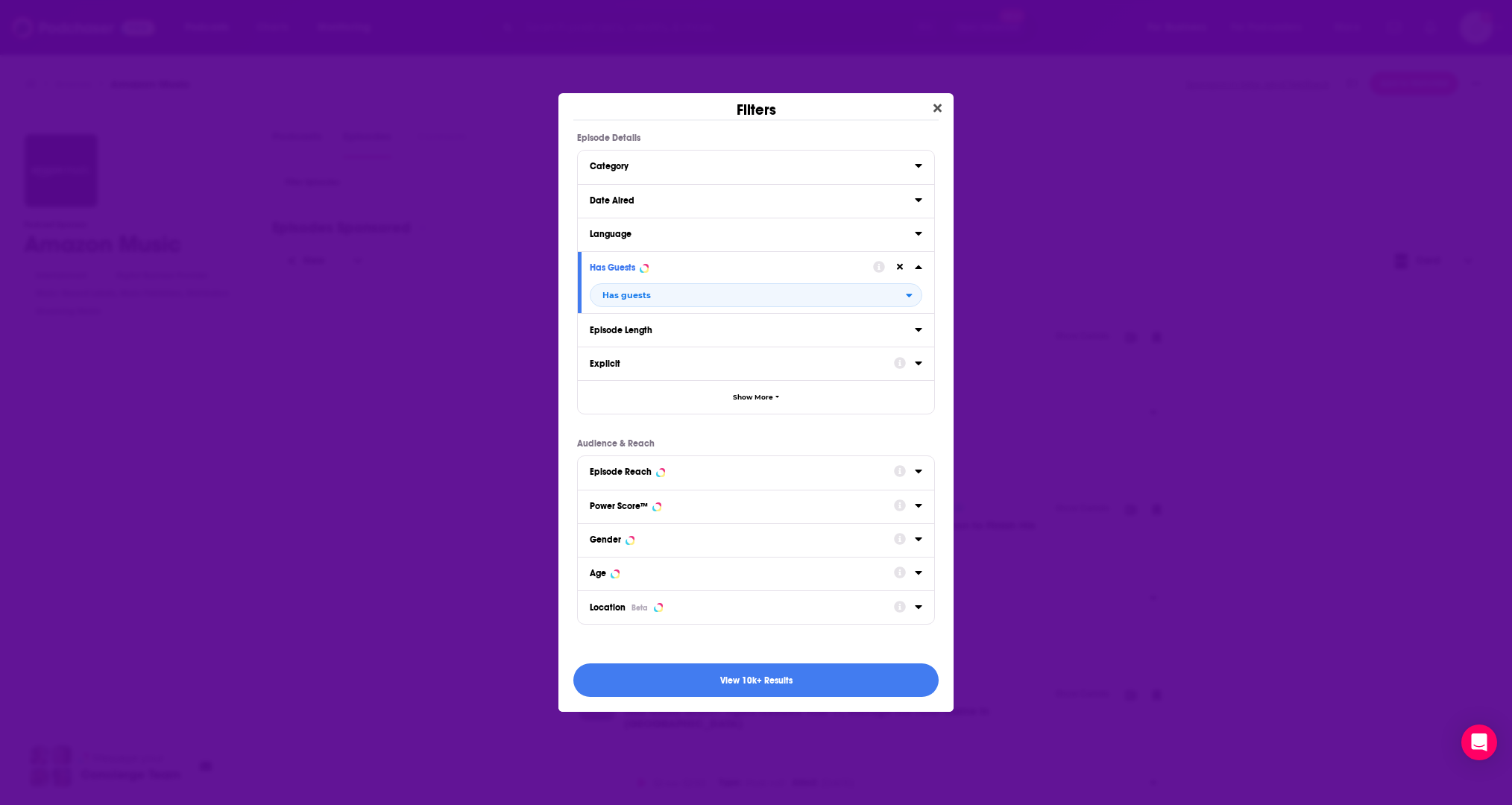
click at [744, 237] on div "Language" at bounding box center [747, 234] width 316 height 10
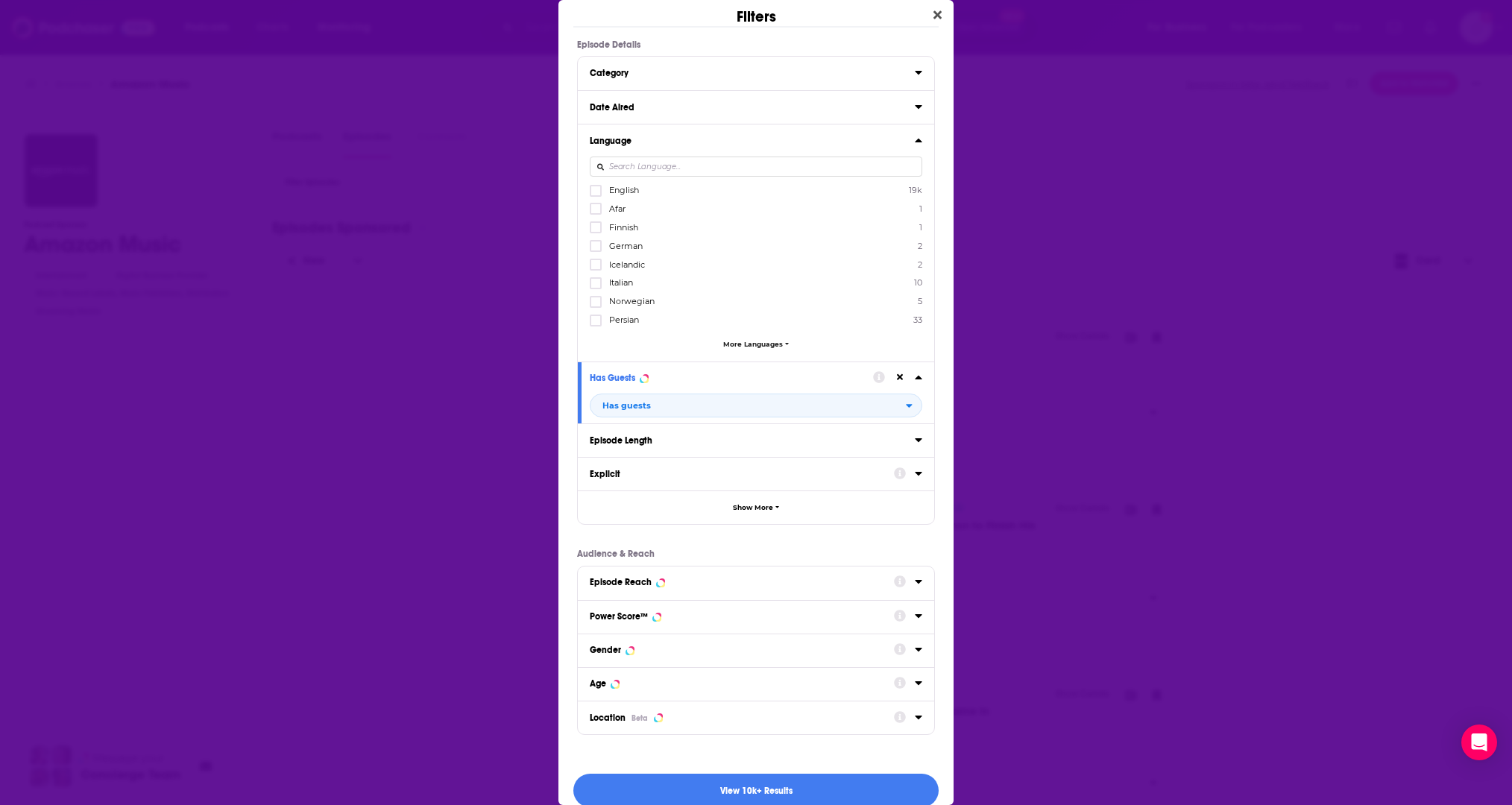
scroll to position [10, 0]
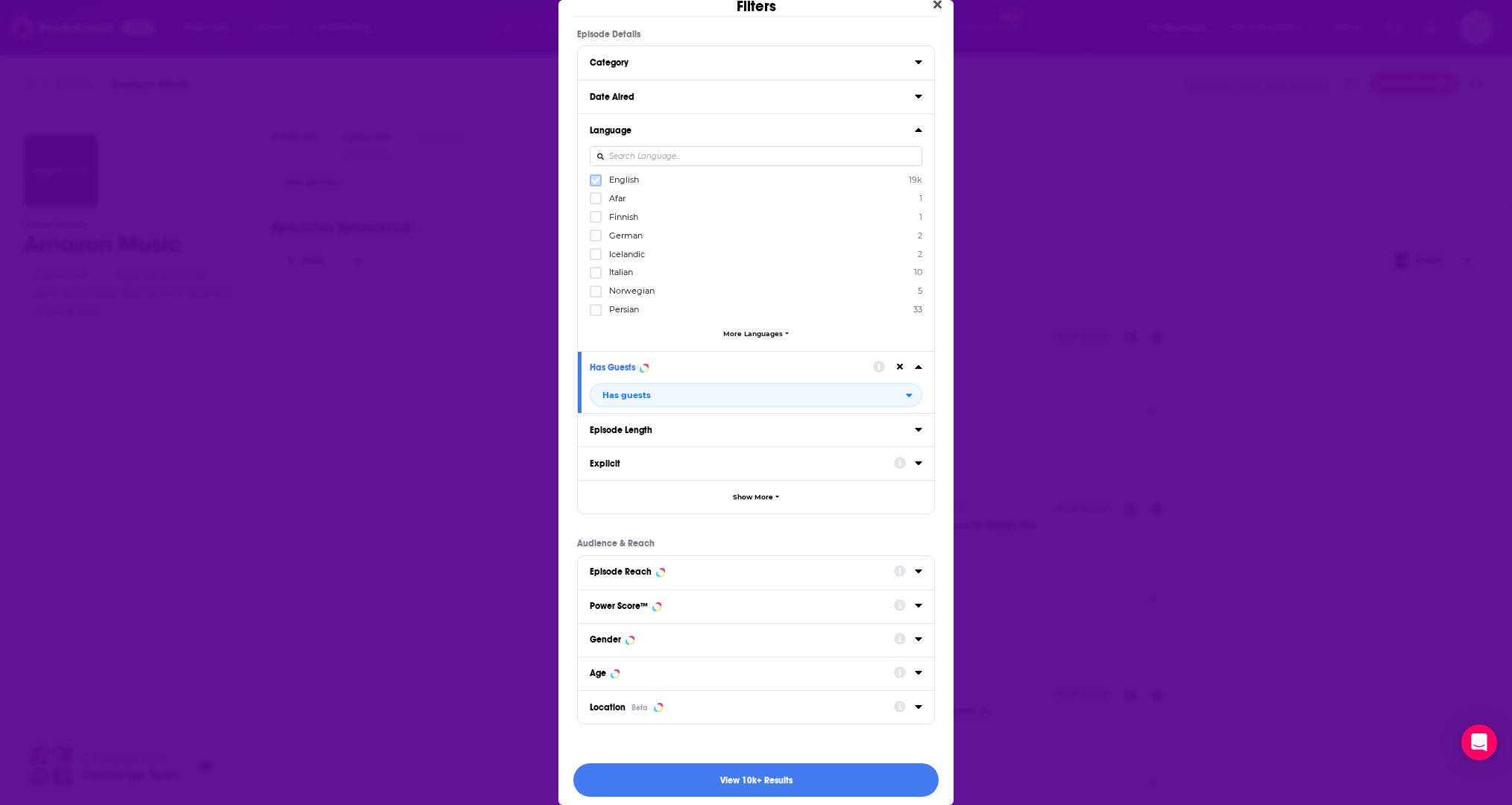
click at [593, 179] on icon "Dialog" at bounding box center [595, 180] width 9 height 6
click at [920, 128] on icon "Dialog" at bounding box center [918, 129] width 7 height 12
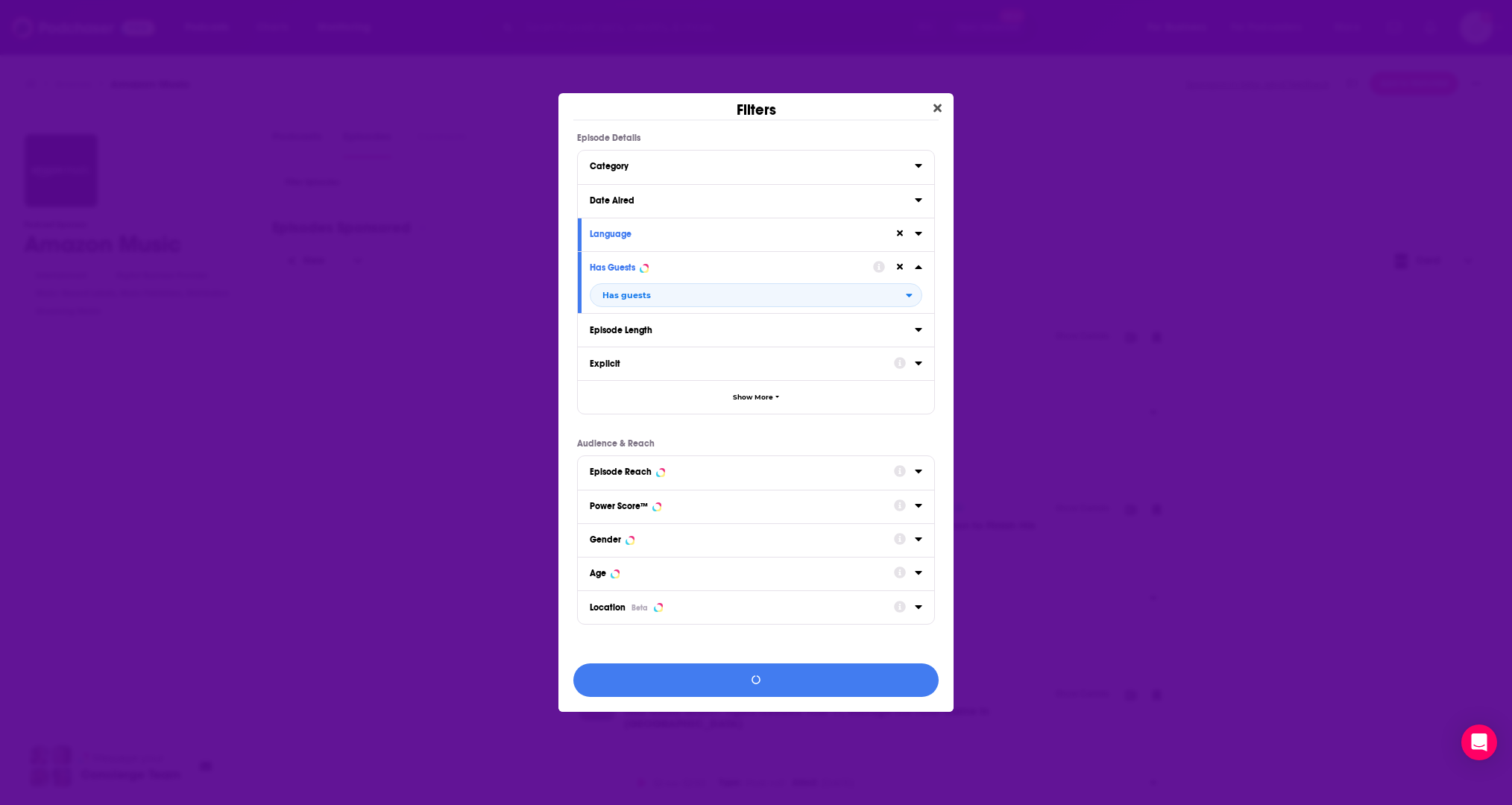
scroll to position [0, 0]
click at [915, 168] on icon "Dialog" at bounding box center [918, 165] width 7 height 12
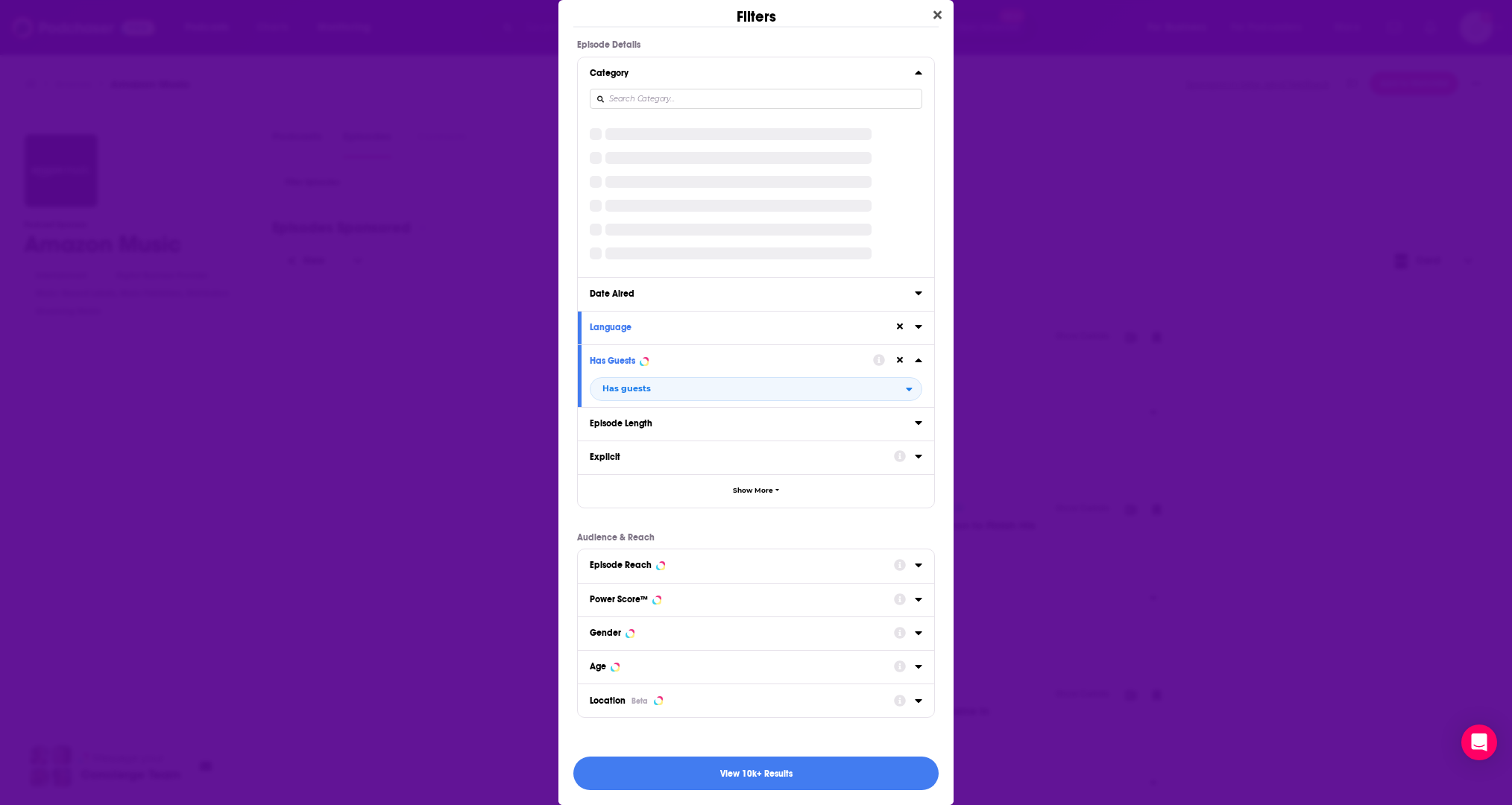
click at [919, 75] on icon "Dialog" at bounding box center [918, 72] width 7 height 12
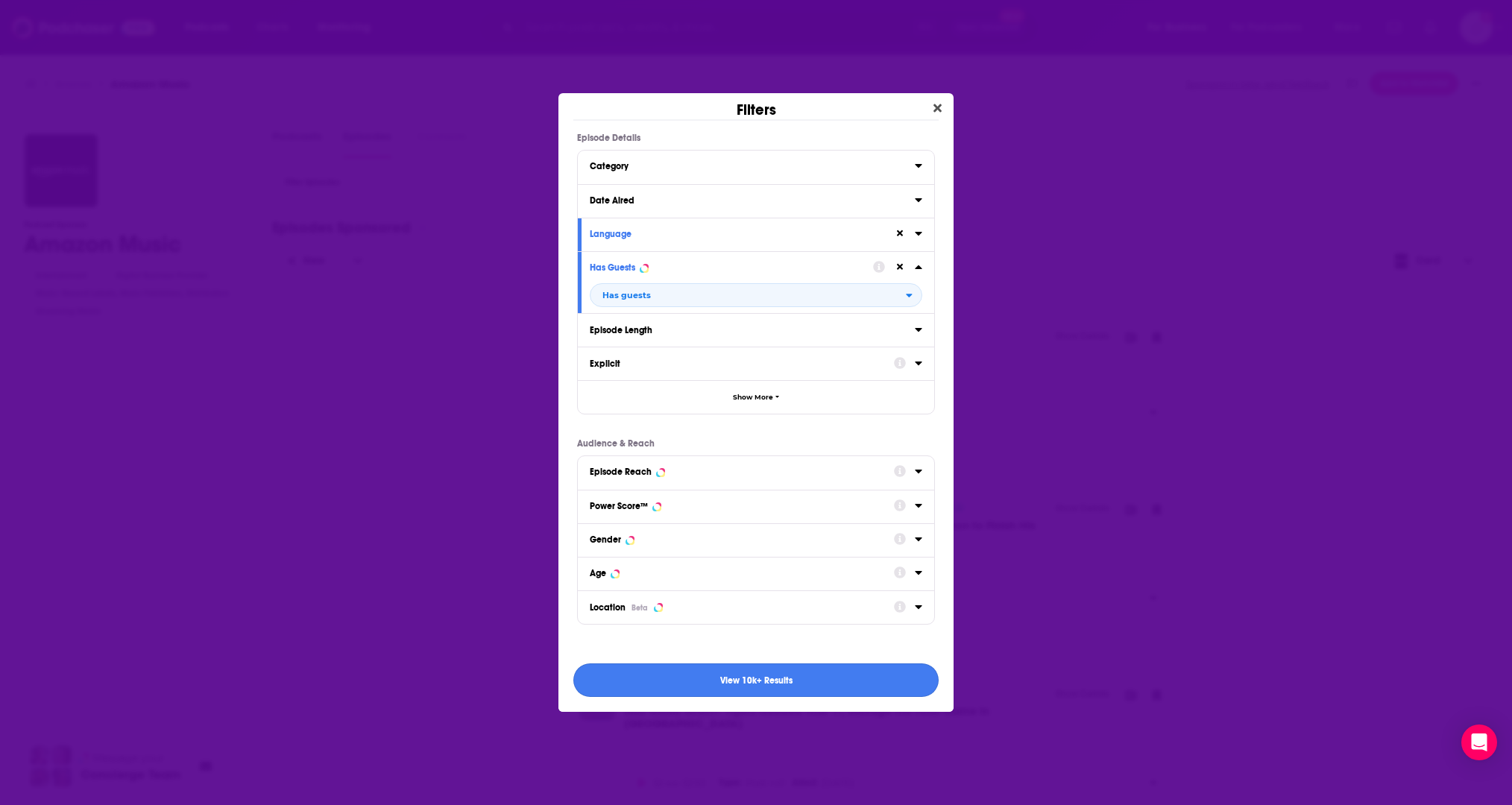
click at [795, 679] on button "View 10k+ Results" at bounding box center [756, 680] width 365 height 34
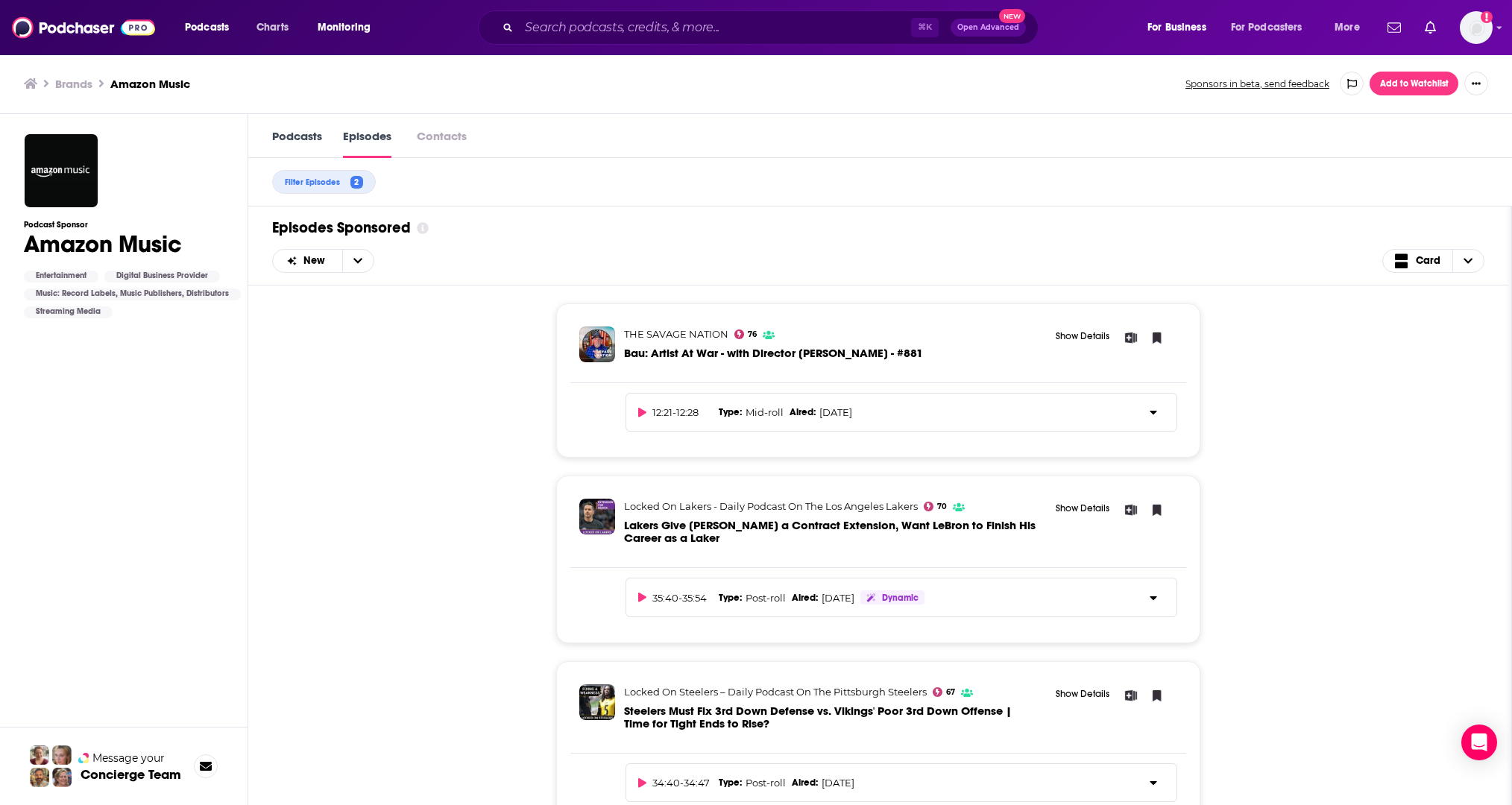
click at [463, 553] on div "THE SAVAGE NATION 76 Bau: Artist At War - with Director [PERSON_NAME] - #881 Sh…" at bounding box center [878, 547] width 1212 height 522
